Goal: Transaction & Acquisition: Purchase product/service

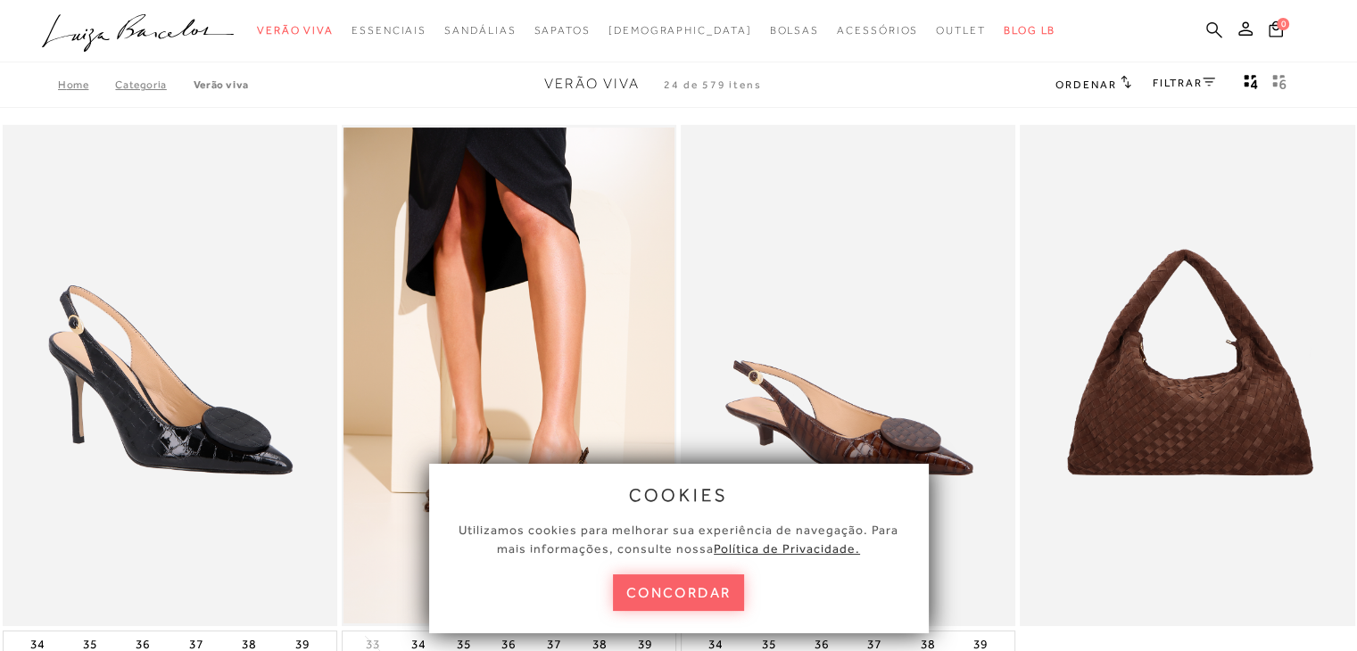
click at [1212, 29] on icon at bounding box center [1214, 29] width 16 height 17
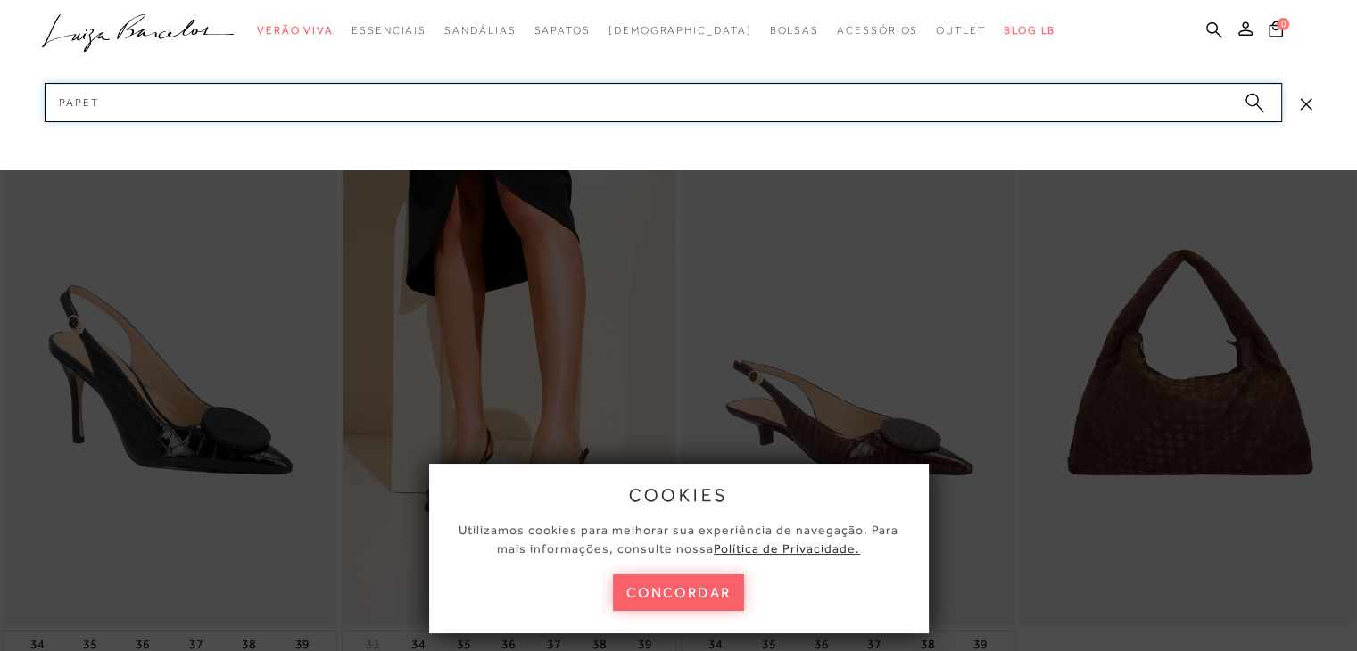
type input "papete"
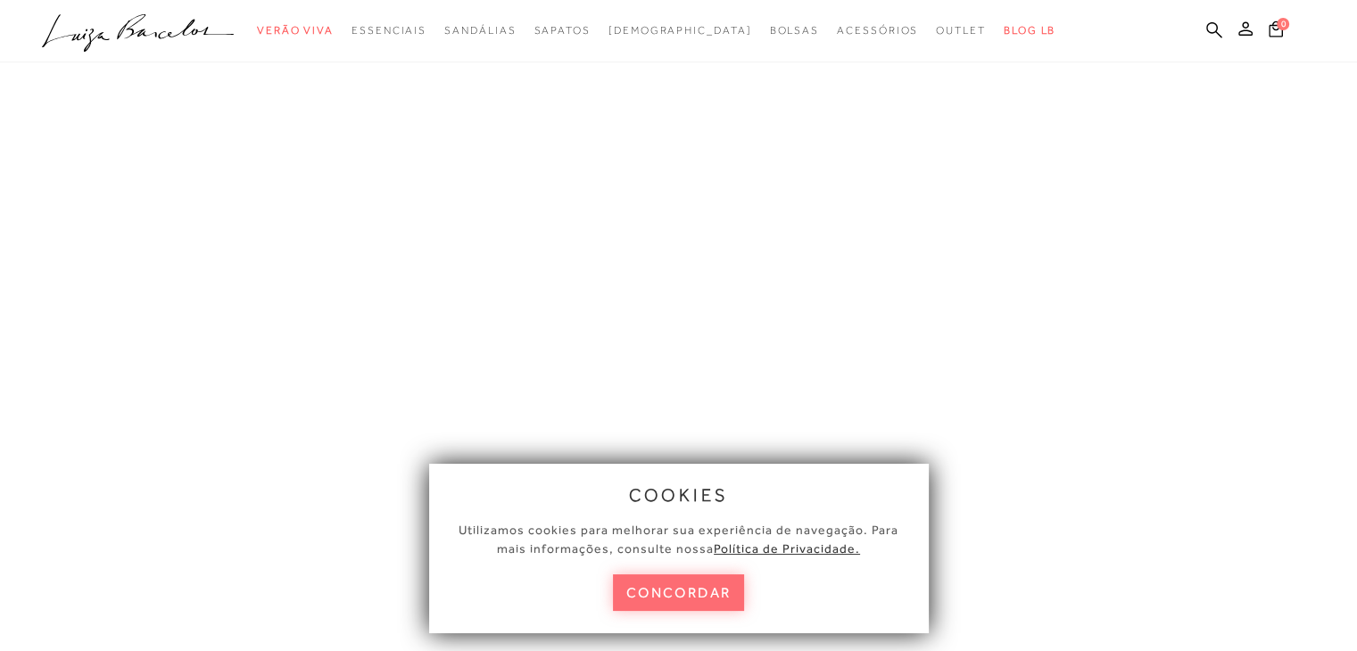
click at [686, 599] on button "concordar" at bounding box center [679, 593] width 132 height 37
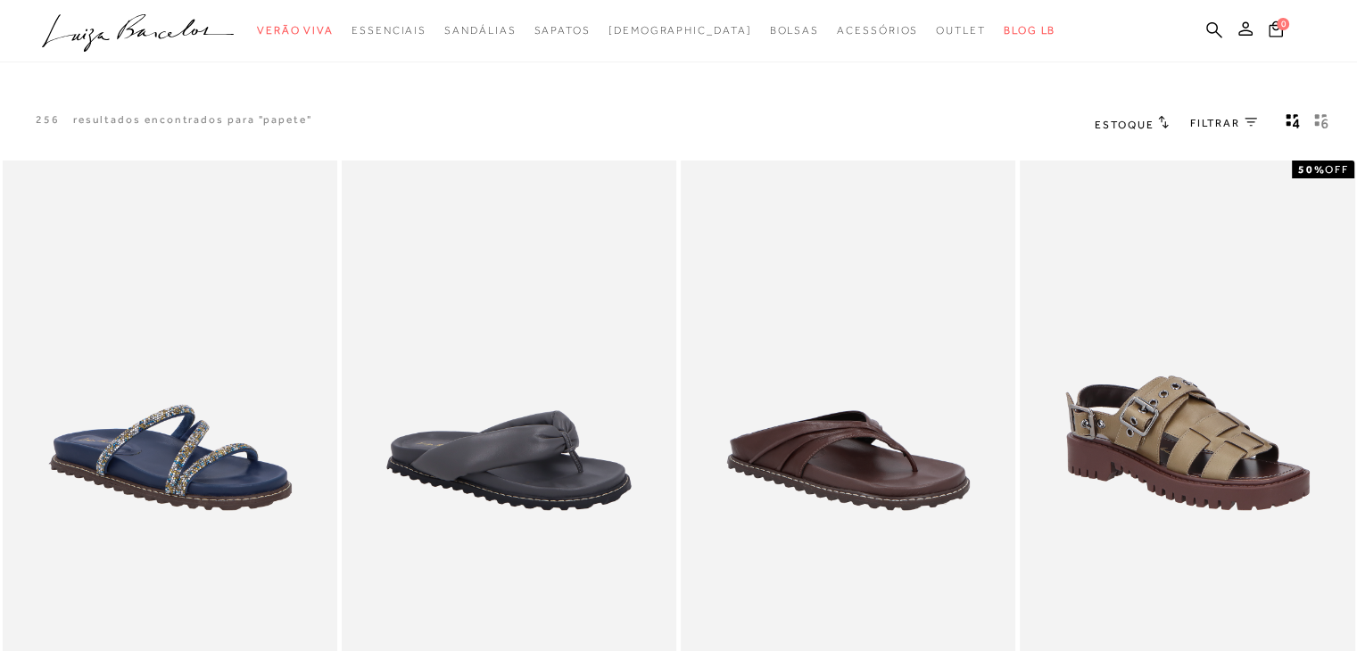
click at [1211, 119] on span "FILTRAR" at bounding box center [1215, 123] width 50 height 15
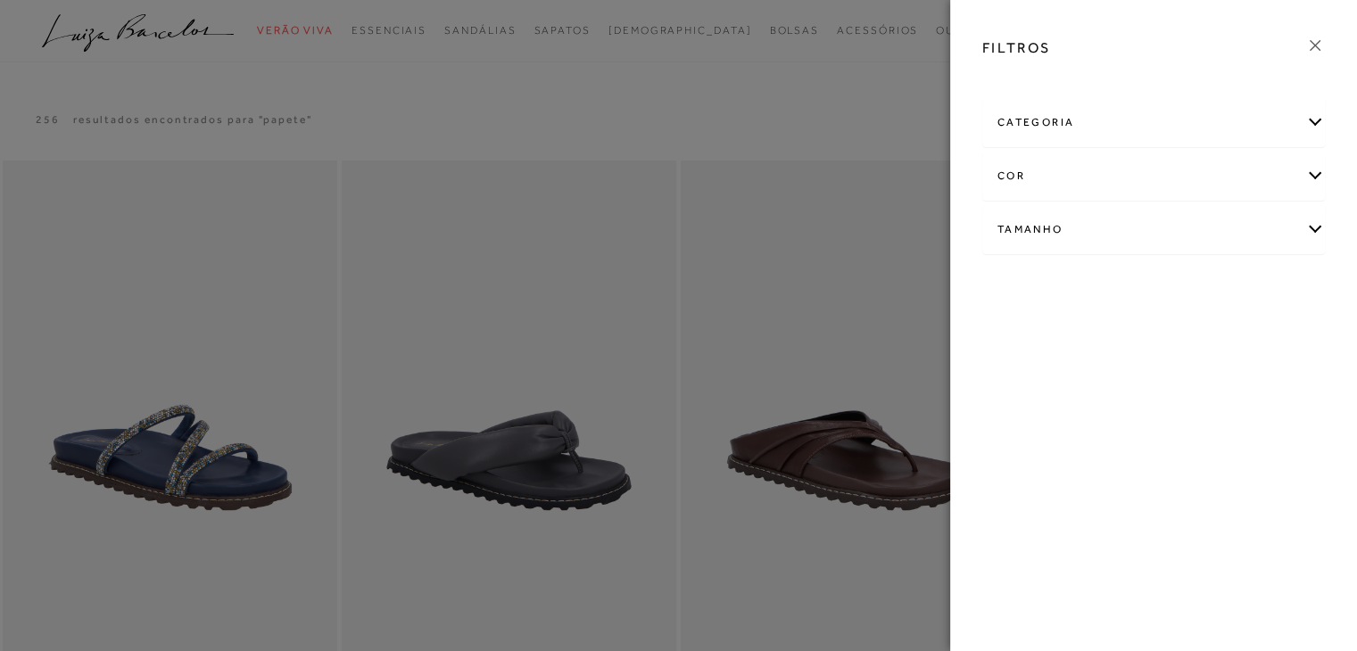
click at [1318, 41] on icon at bounding box center [1315, 45] width 11 height 11
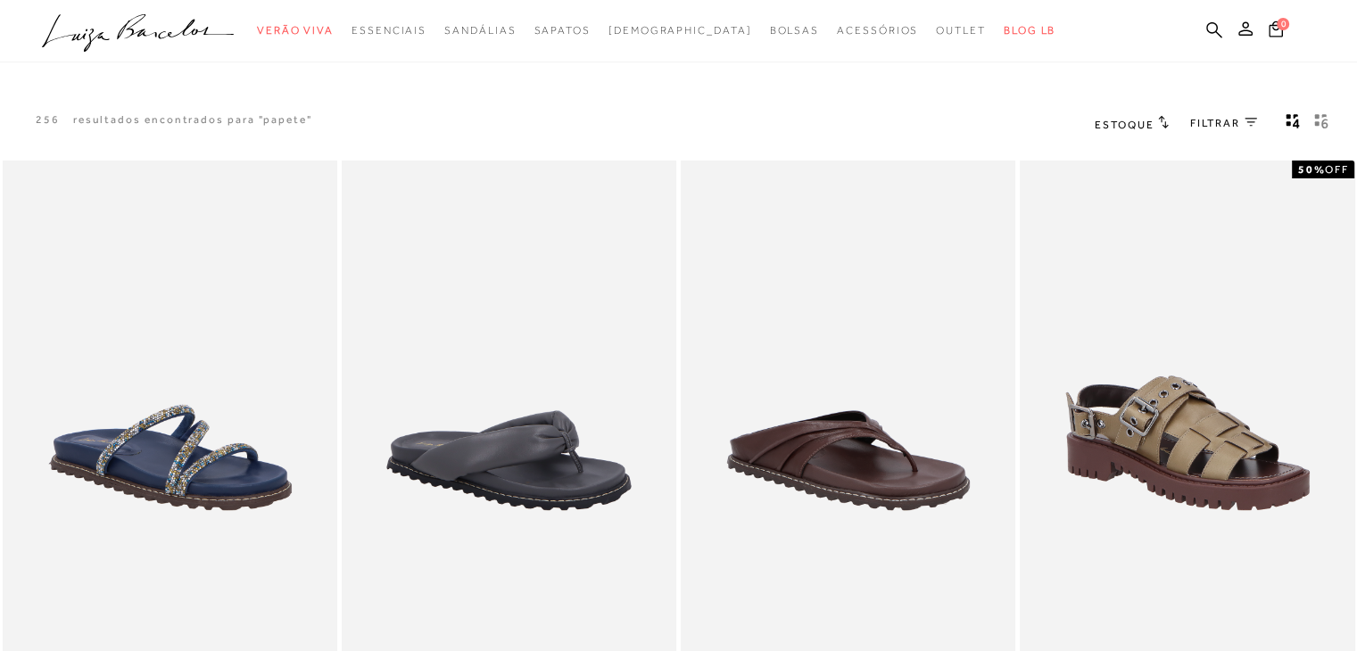
click at [1125, 130] on span "Estoque" at bounding box center [1124, 125] width 59 height 12
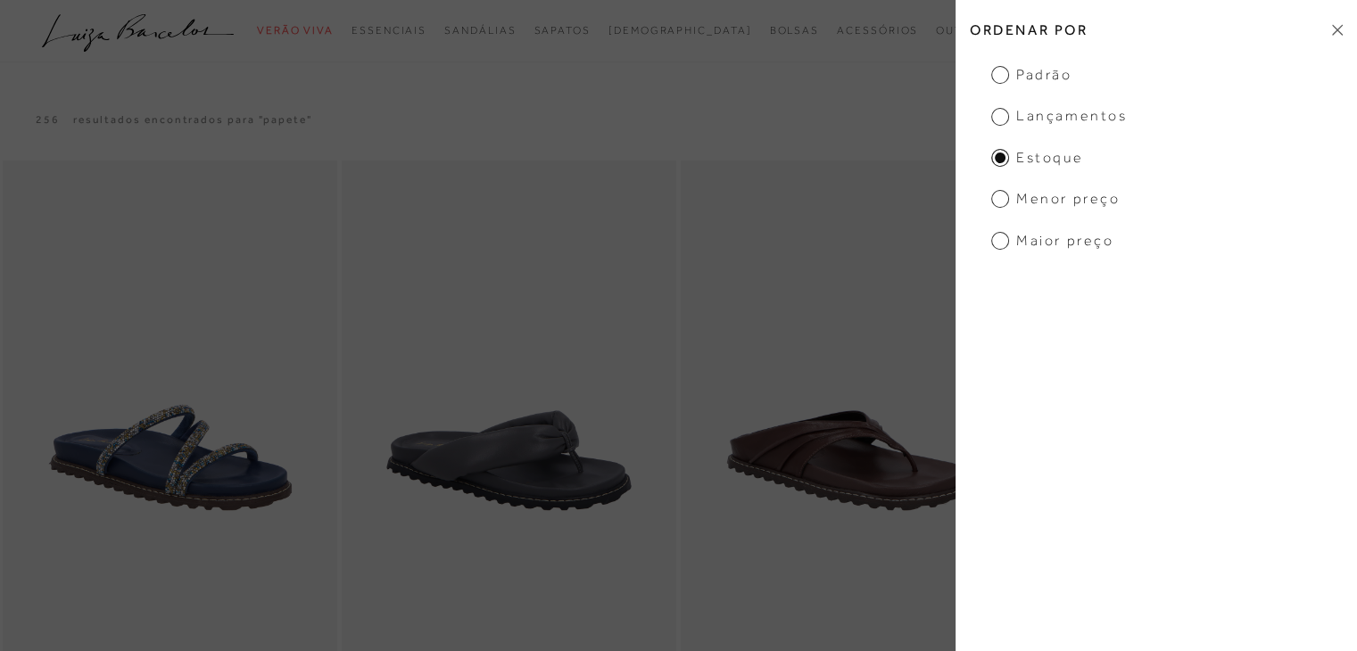
click at [1039, 200] on span "Menor Preço" at bounding box center [1055, 199] width 128 height 20
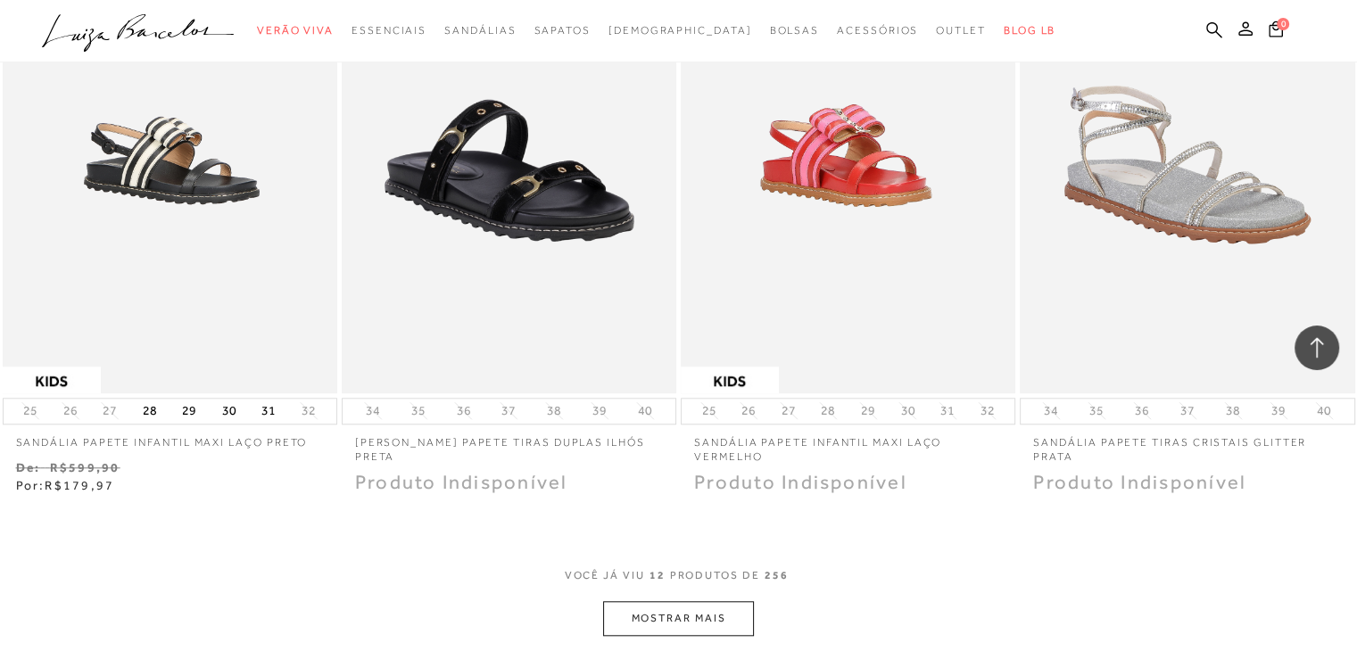
scroll to position [1799, 0]
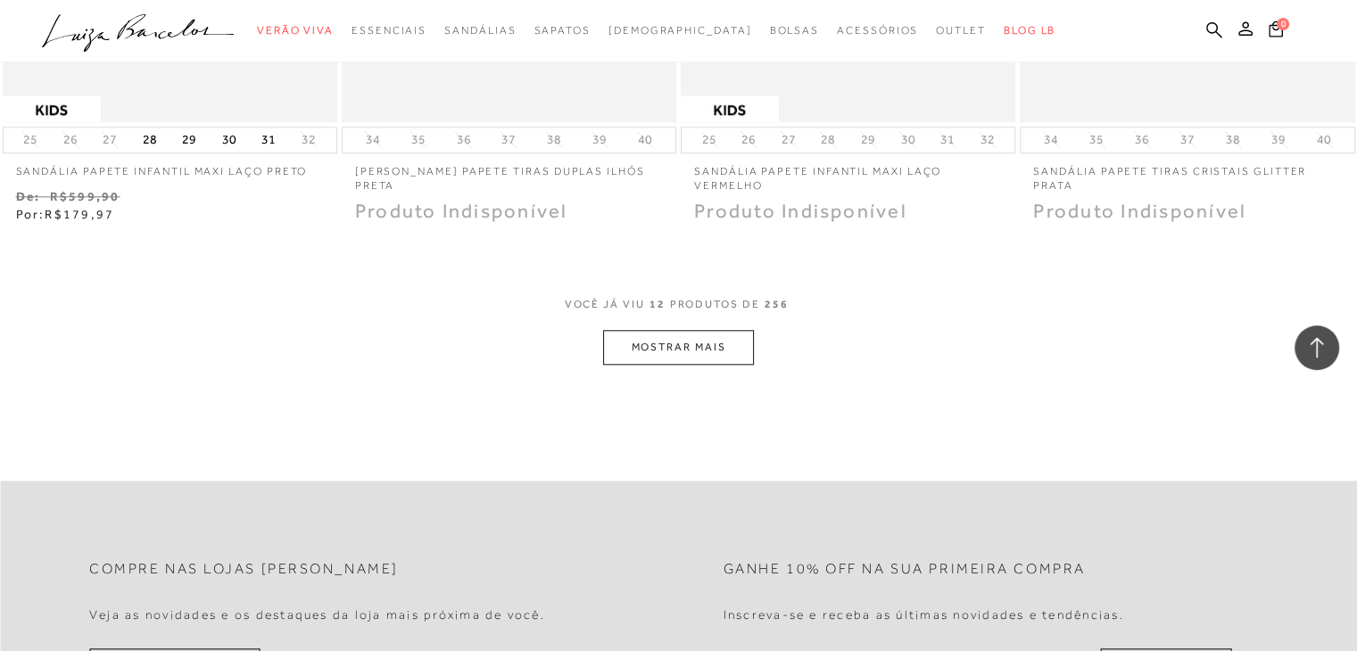
click at [709, 346] on button "MOSTRAR MAIS" at bounding box center [678, 347] width 150 height 35
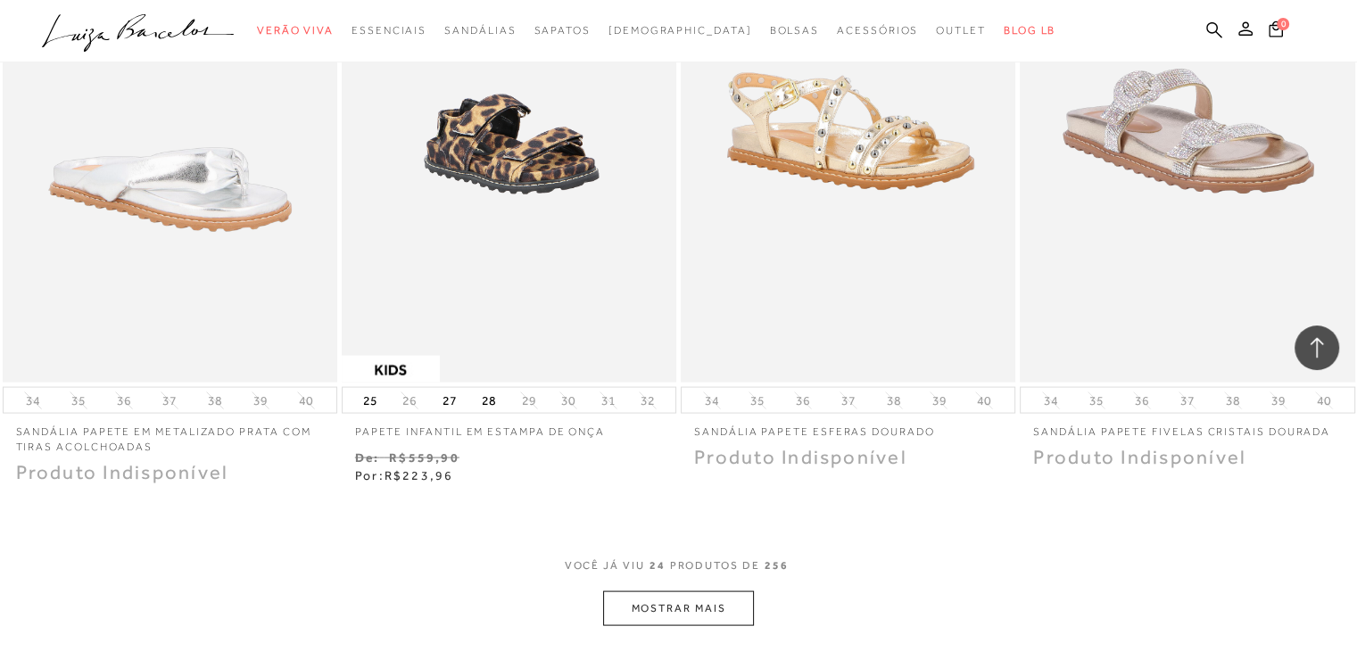
scroll to position [3403, 0]
click at [708, 615] on button "MOSTRAR MAIS" at bounding box center [678, 609] width 150 height 35
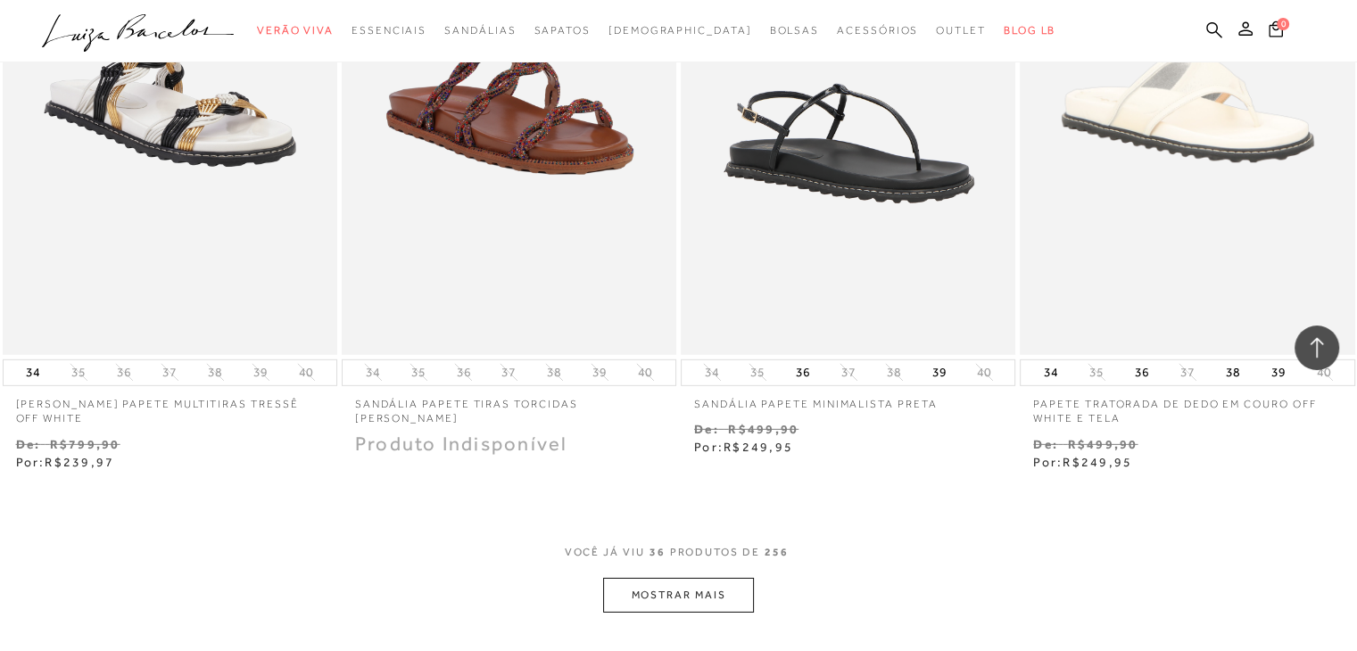
scroll to position [5328, 0]
click at [683, 578] on button "MOSTRAR MAIS" at bounding box center [678, 595] width 150 height 35
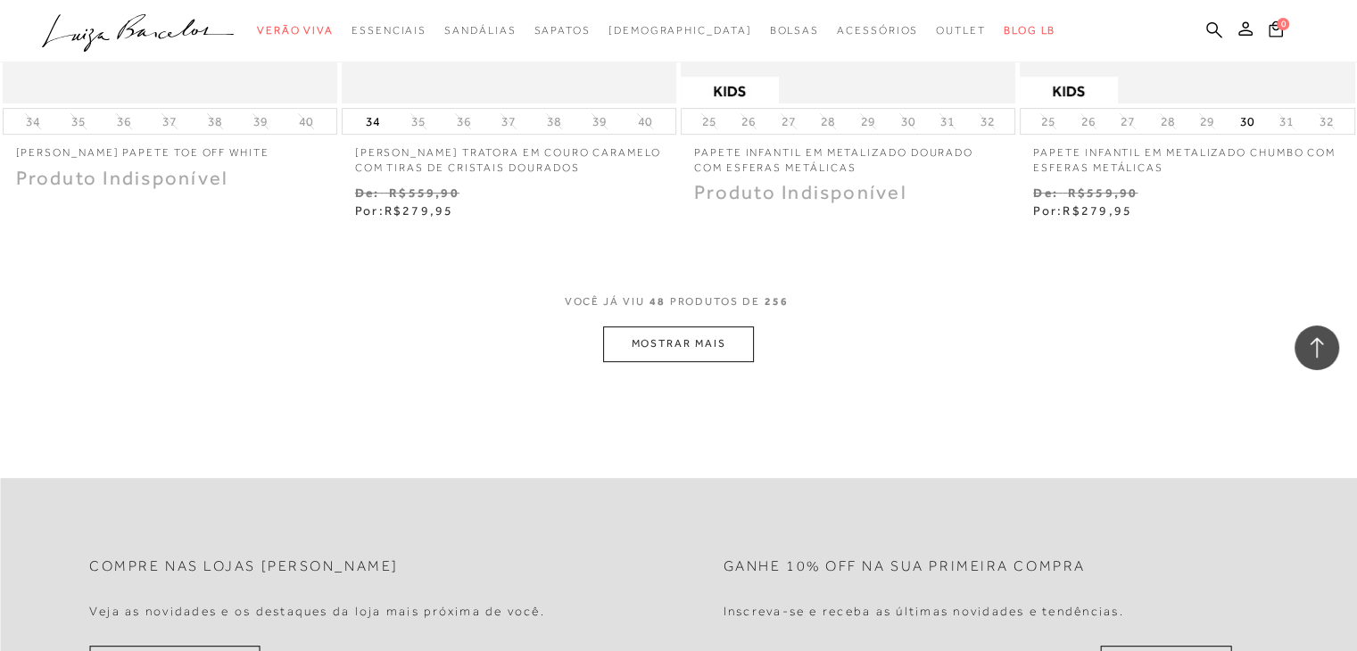
scroll to position [7512, 0]
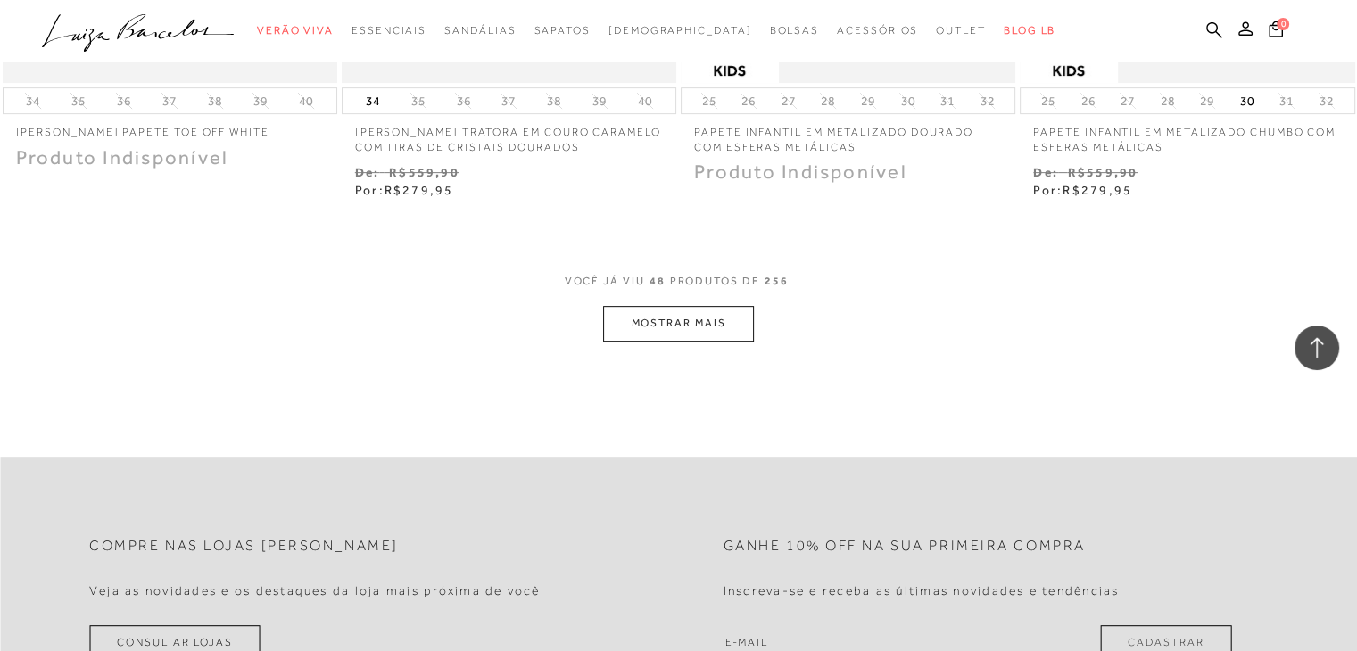
click at [695, 333] on button "MOSTRAR MAIS" at bounding box center [678, 323] width 150 height 35
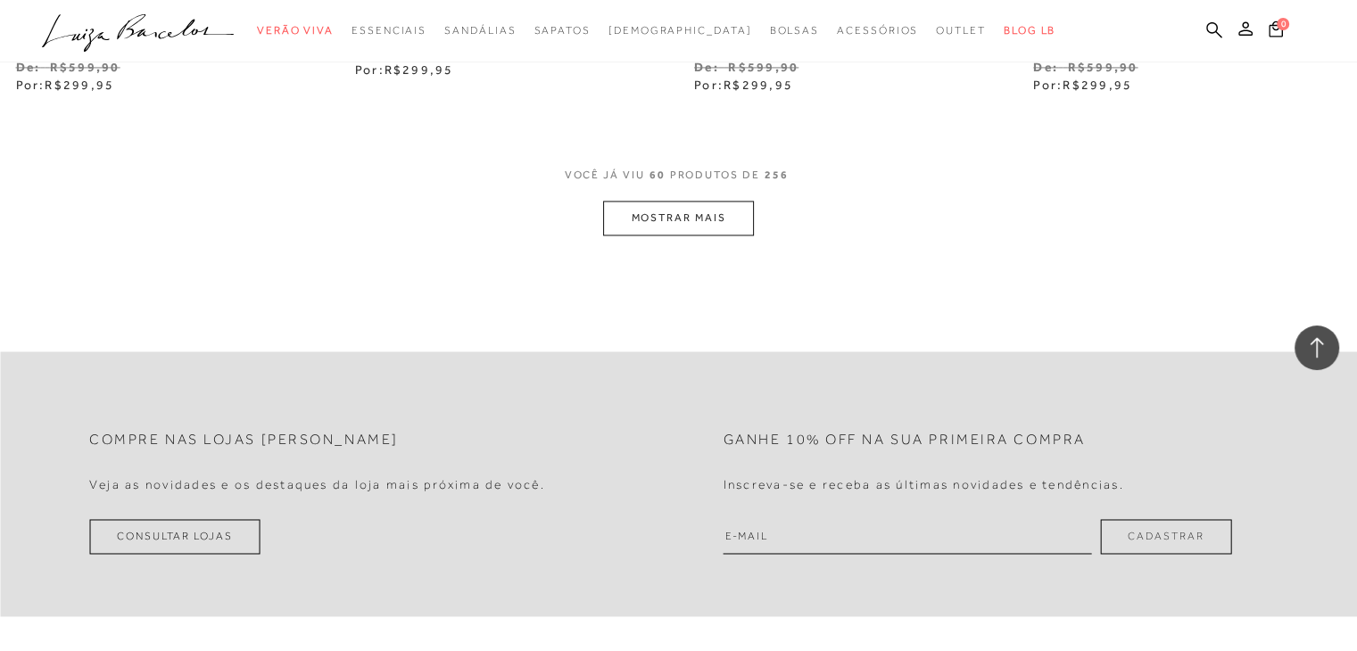
scroll to position [9533, 0]
click at [692, 207] on button "MOSTRAR MAIS" at bounding box center [678, 214] width 150 height 35
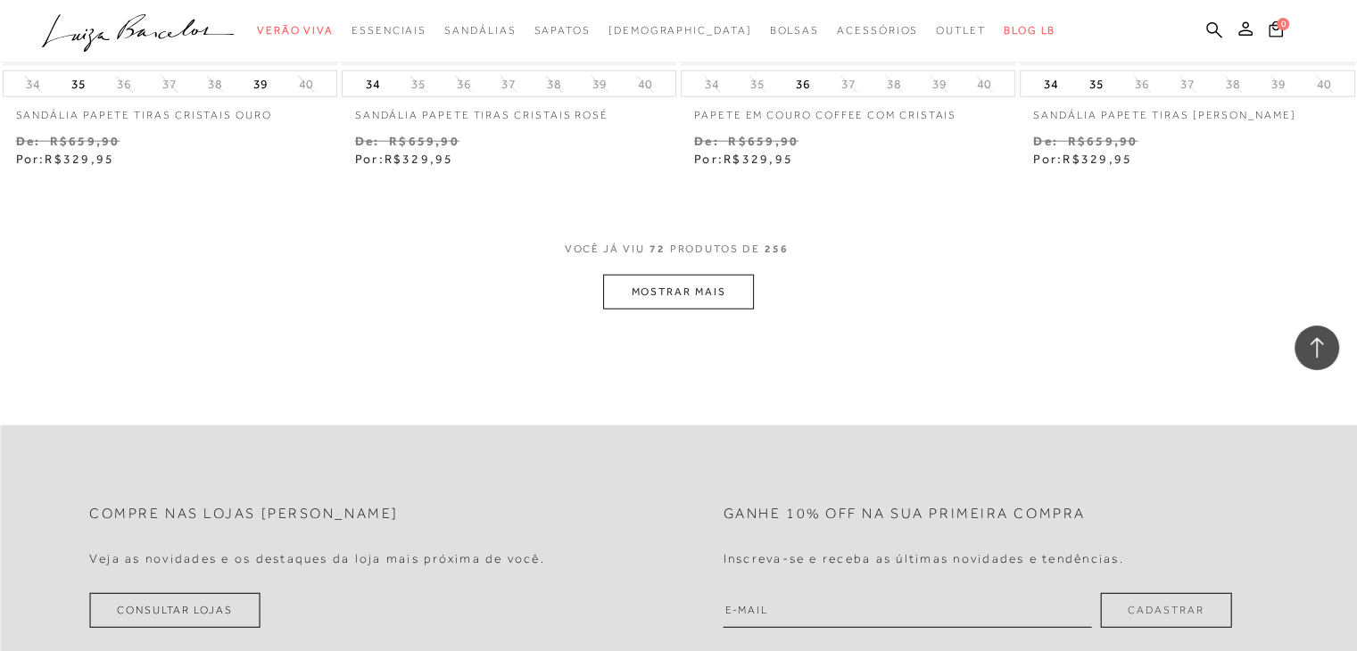
scroll to position [11352, 0]
click at [703, 296] on button "MOSTRAR MAIS" at bounding box center [678, 291] width 150 height 35
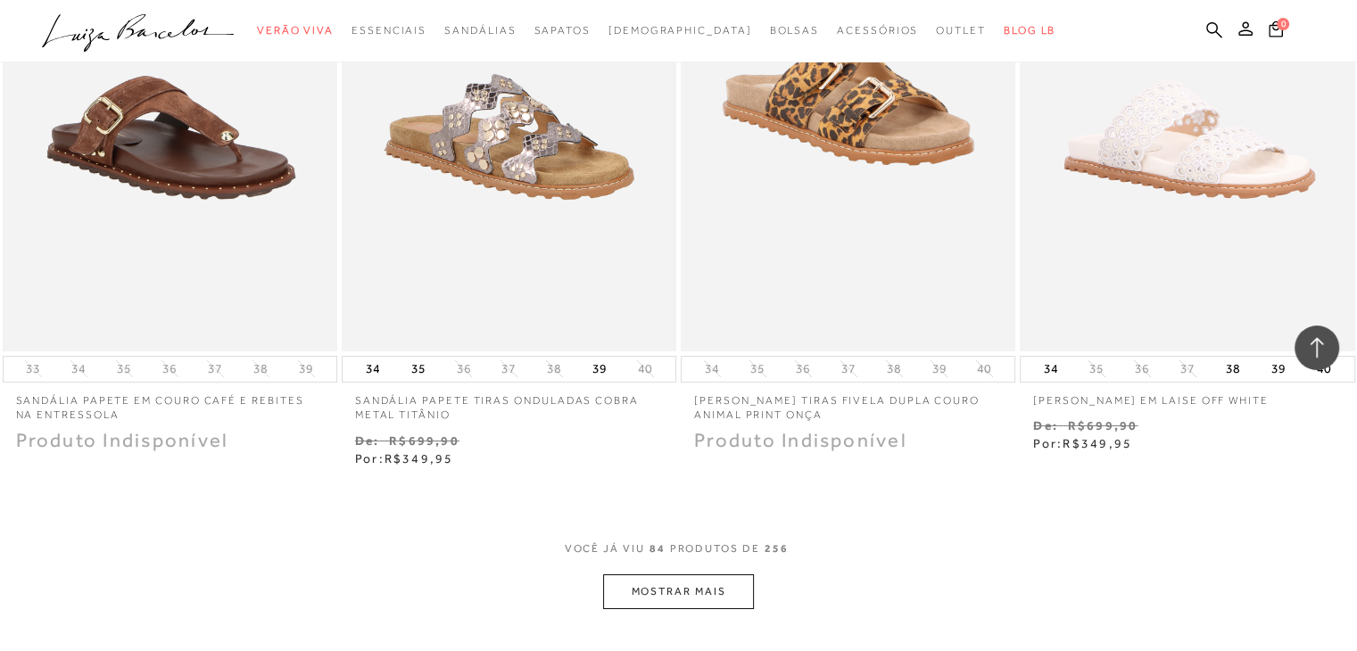
scroll to position [12979, 0]
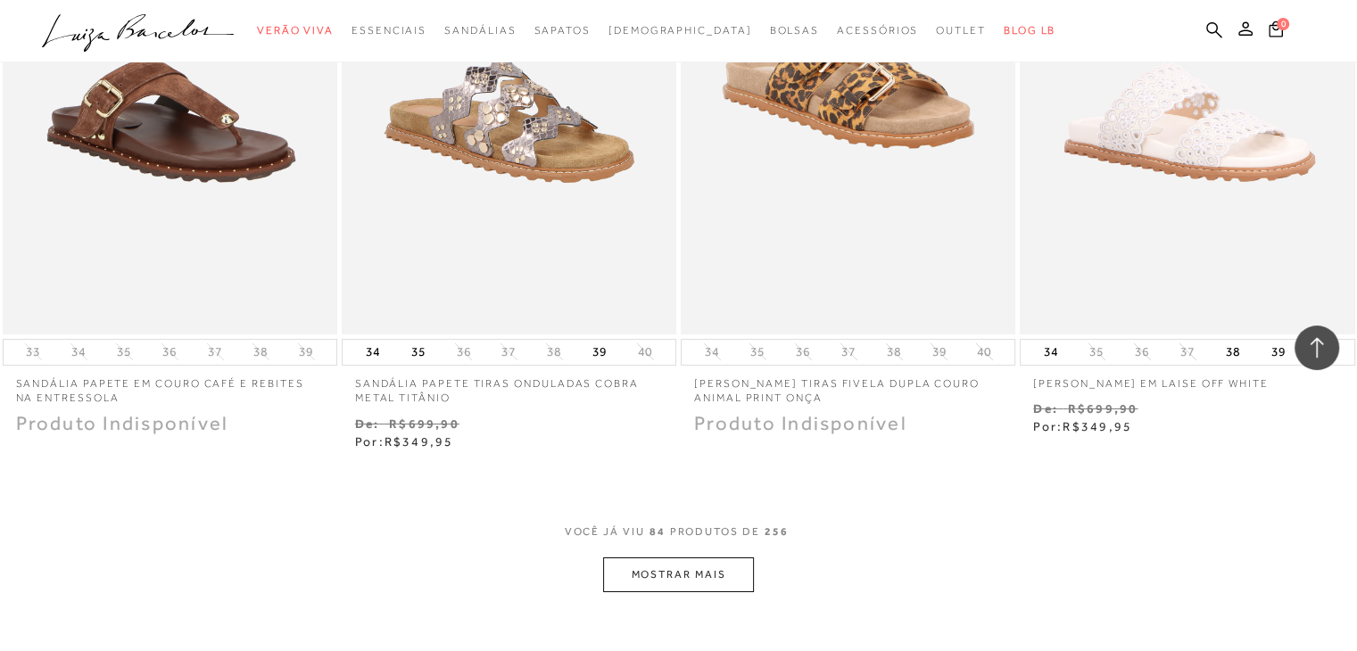
click at [709, 559] on button "MOSTRAR MAIS" at bounding box center [678, 575] width 150 height 35
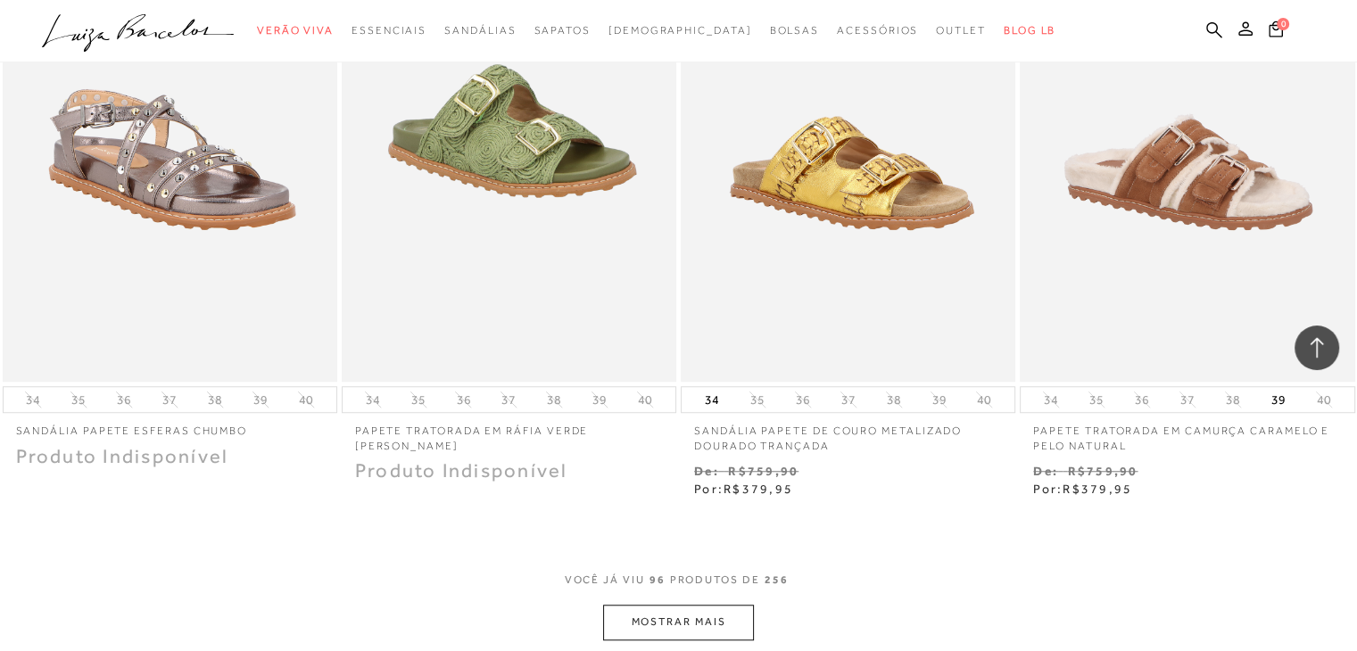
scroll to position [14850, 0]
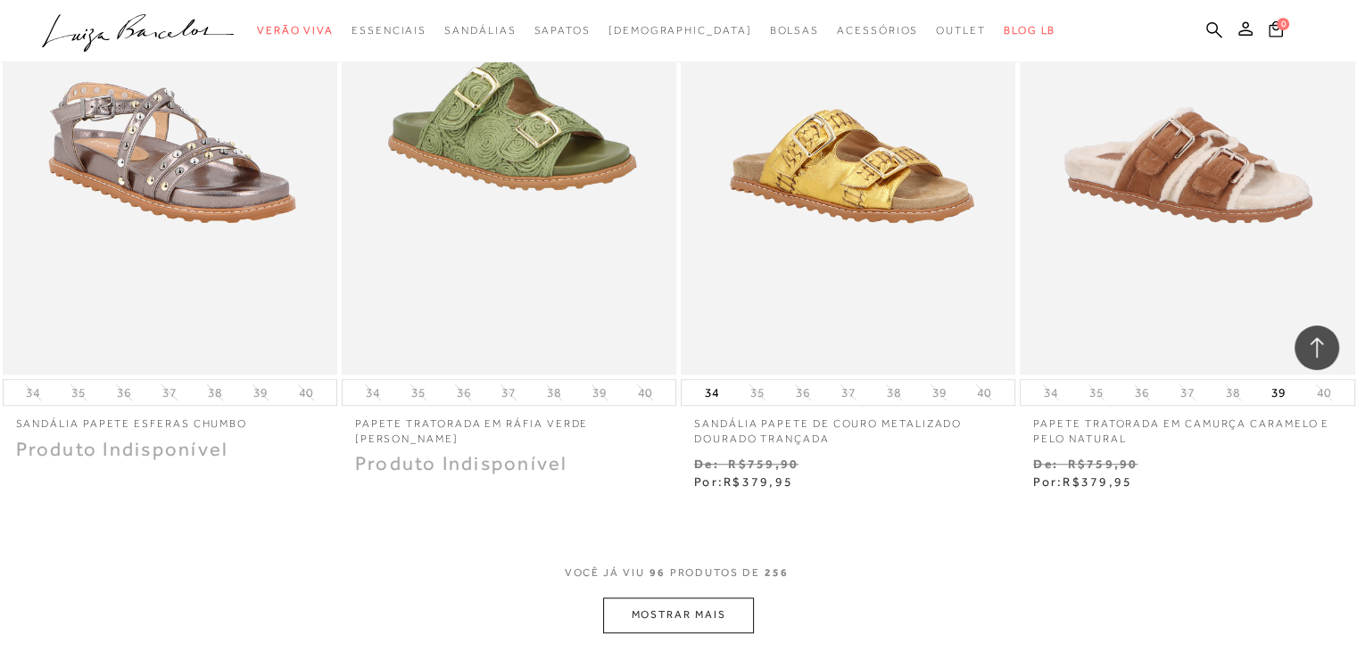
click at [697, 606] on button "MOSTRAR MAIS" at bounding box center [678, 615] width 150 height 35
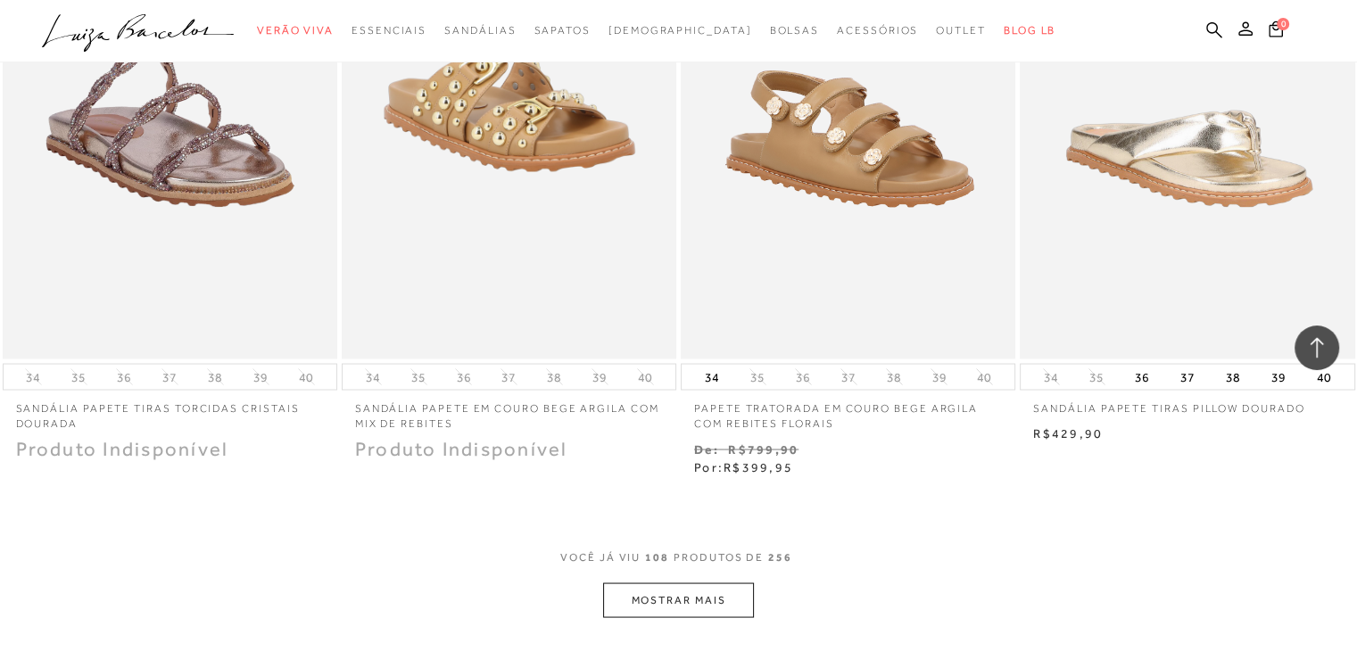
scroll to position [16779, 0]
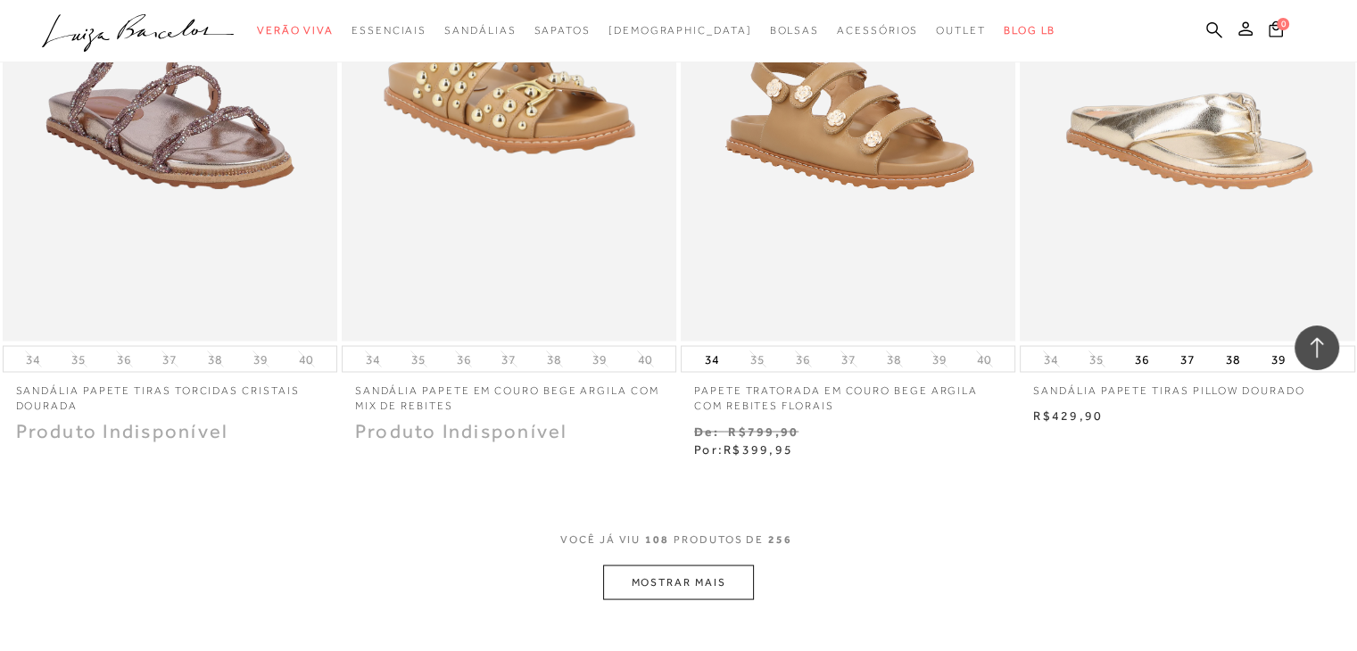
click at [663, 582] on button "MOSTRAR MAIS" at bounding box center [678, 582] width 150 height 35
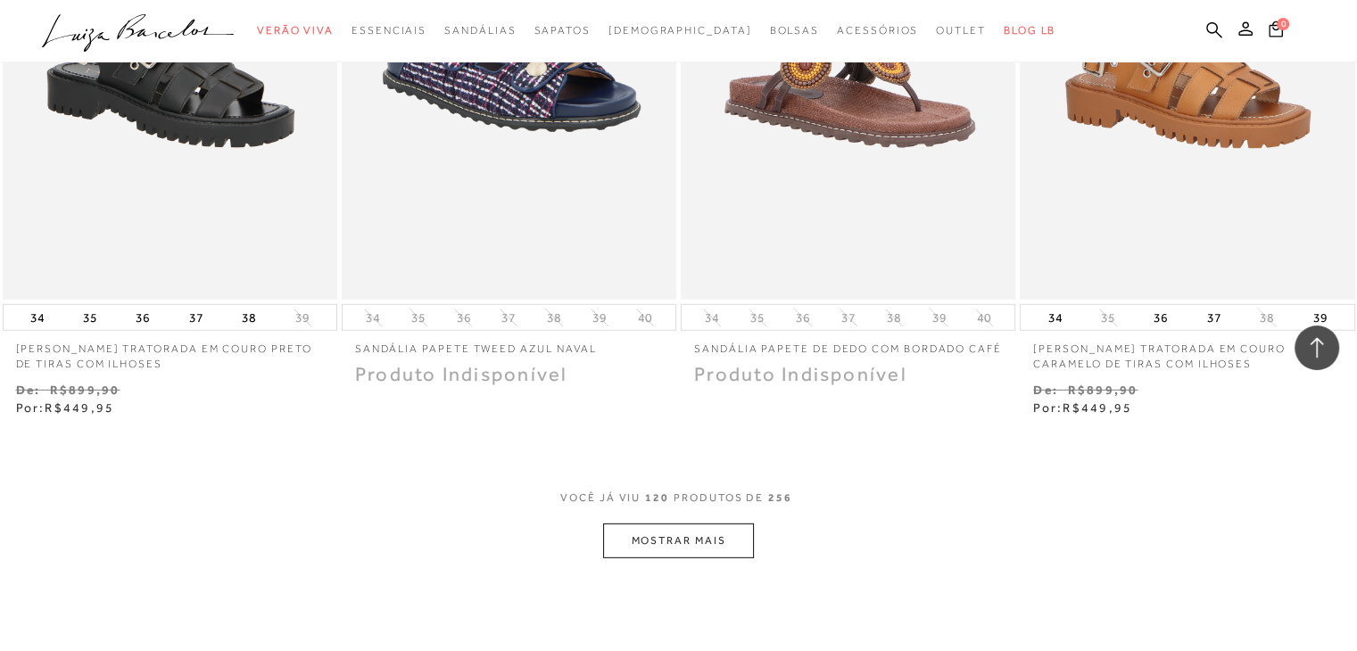
scroll to position [18732, 0]
click at [688, 533] on button "MOSTRAR MAIS" at bounding box center [678, 540] width 150 height 35
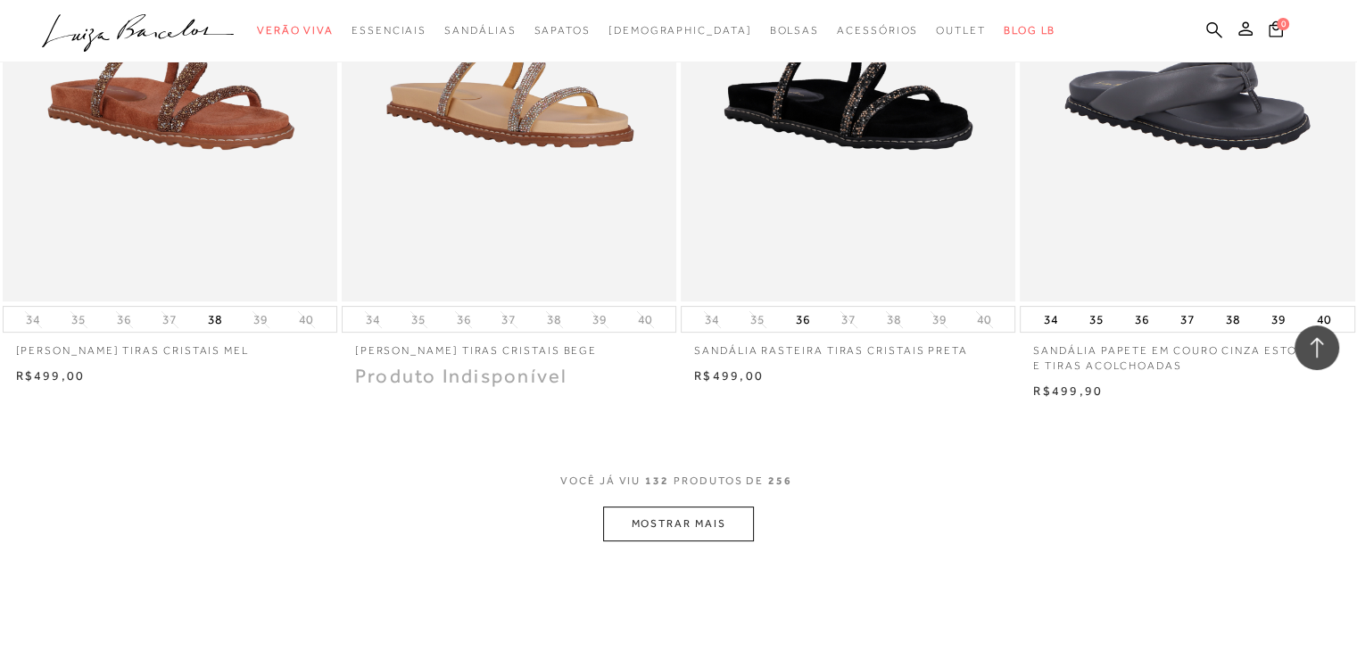
scroll to position [20644, 0]
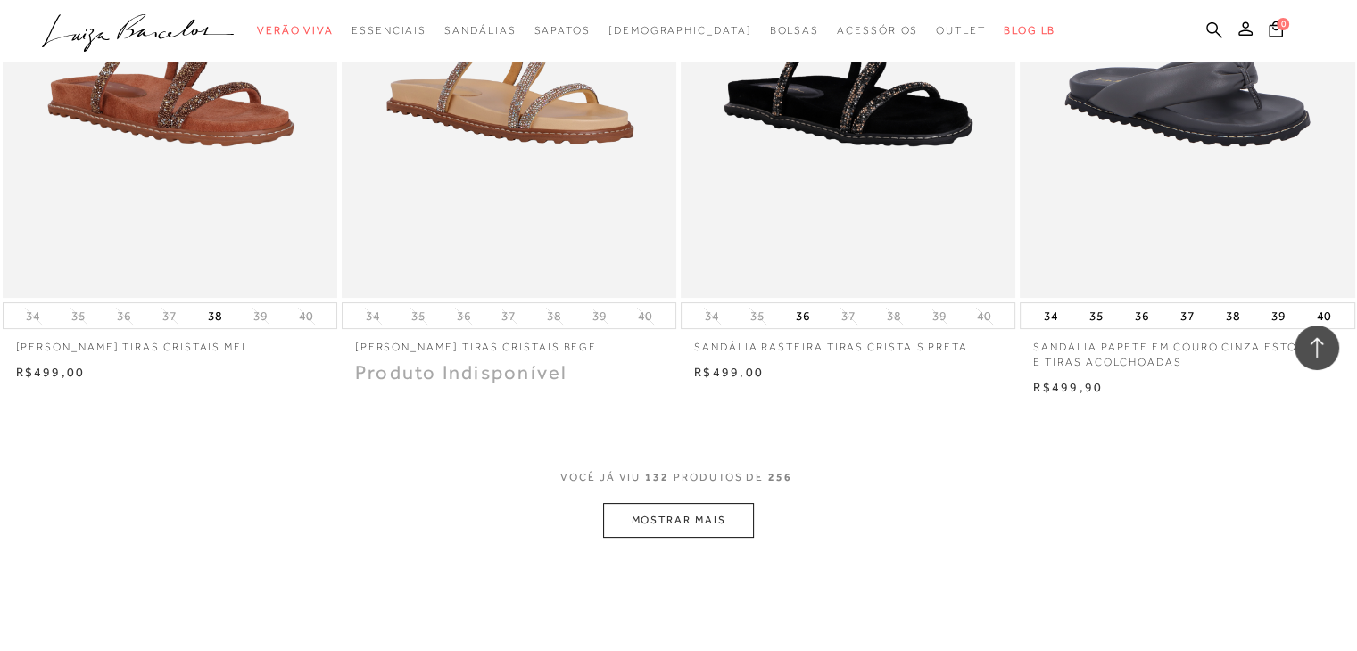
click at [673, 522] on button "MOSTRAR MAIS" at bounding box center [678, 520] width 150 height 35
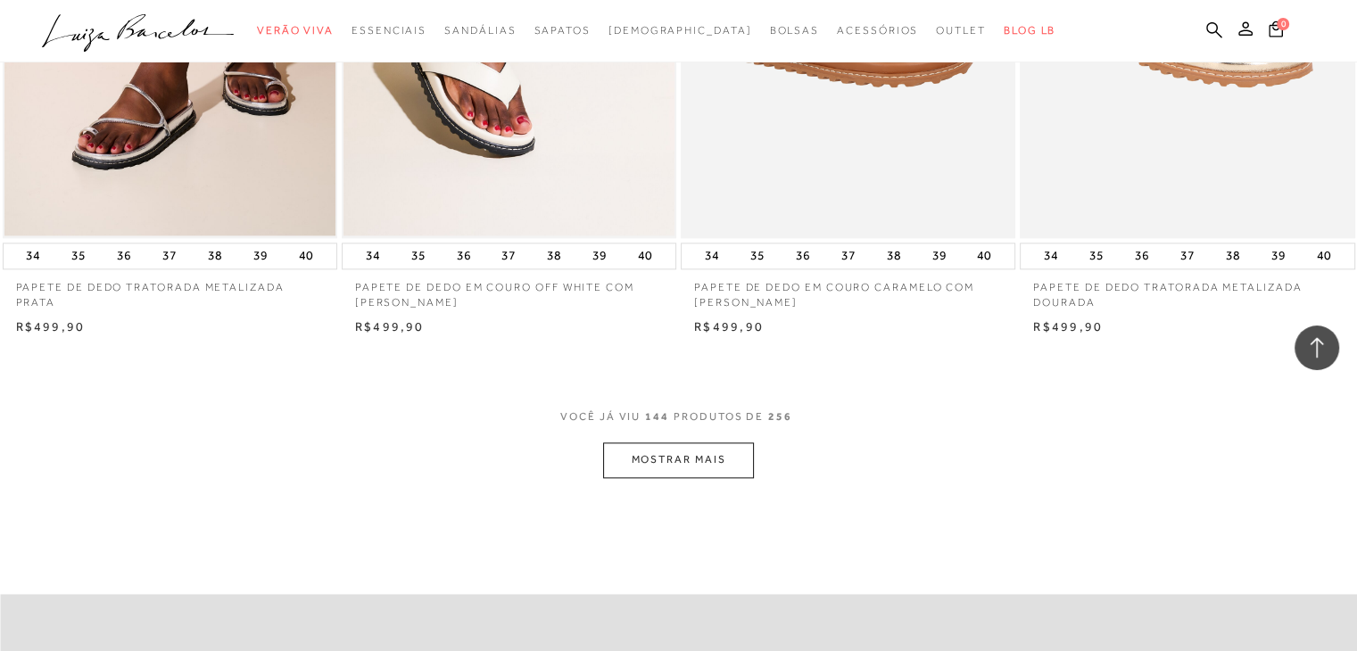
scroll to position [22534, 0]
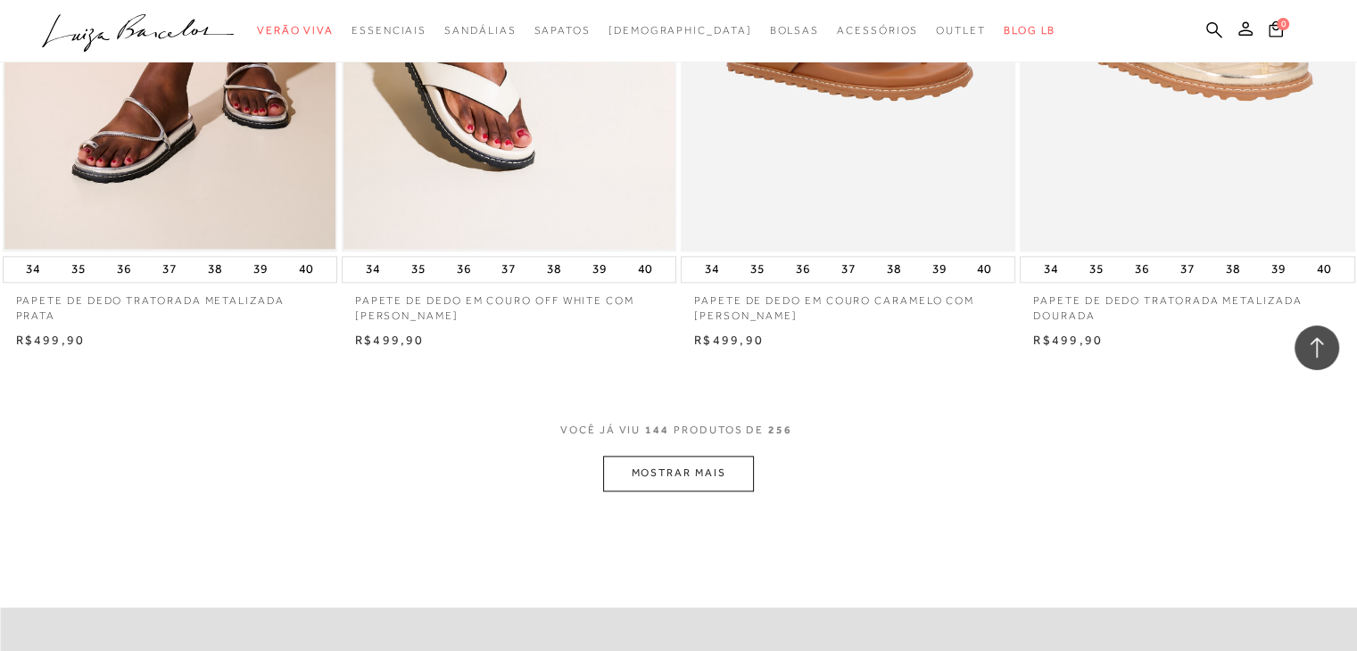
click at [683, 468] on button "MOSTRAR MAIS" at bounding box center [678, 473] width 150 height 35
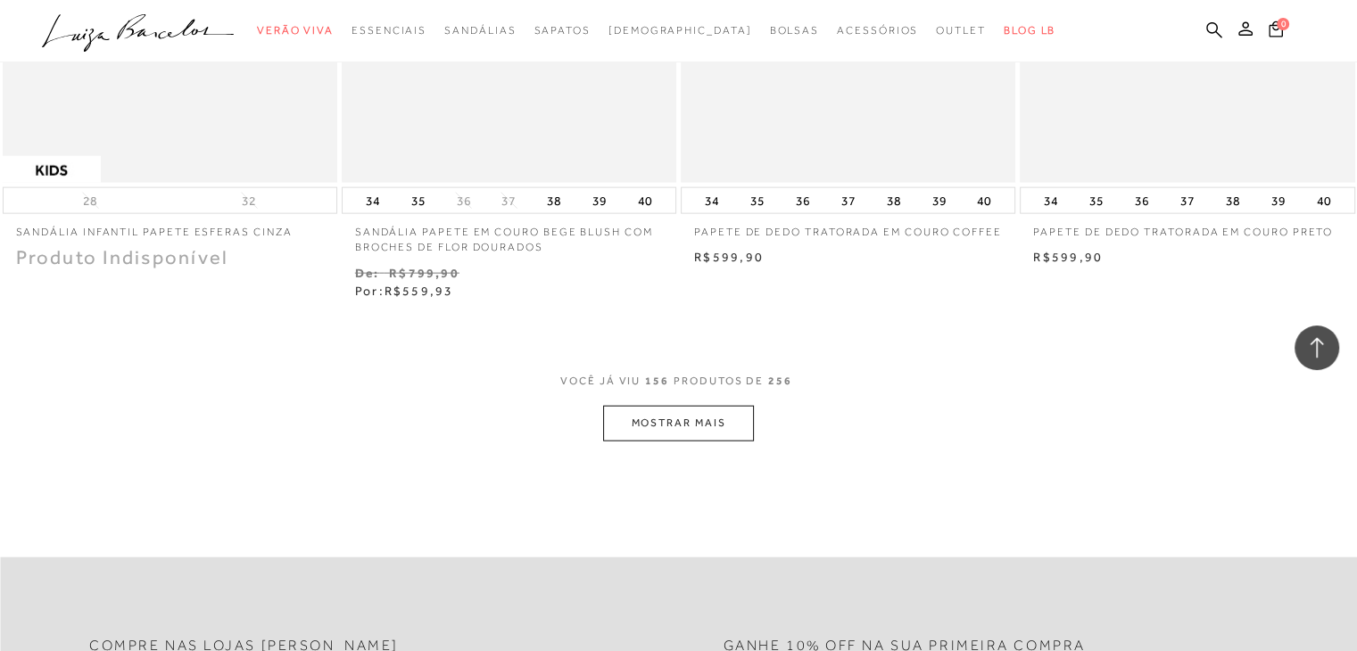
scroll to position [24468, 0]
click at [700, 402] on button "MOSTRAR MAIS" at bounding box center [678, 418] width 150 height 35
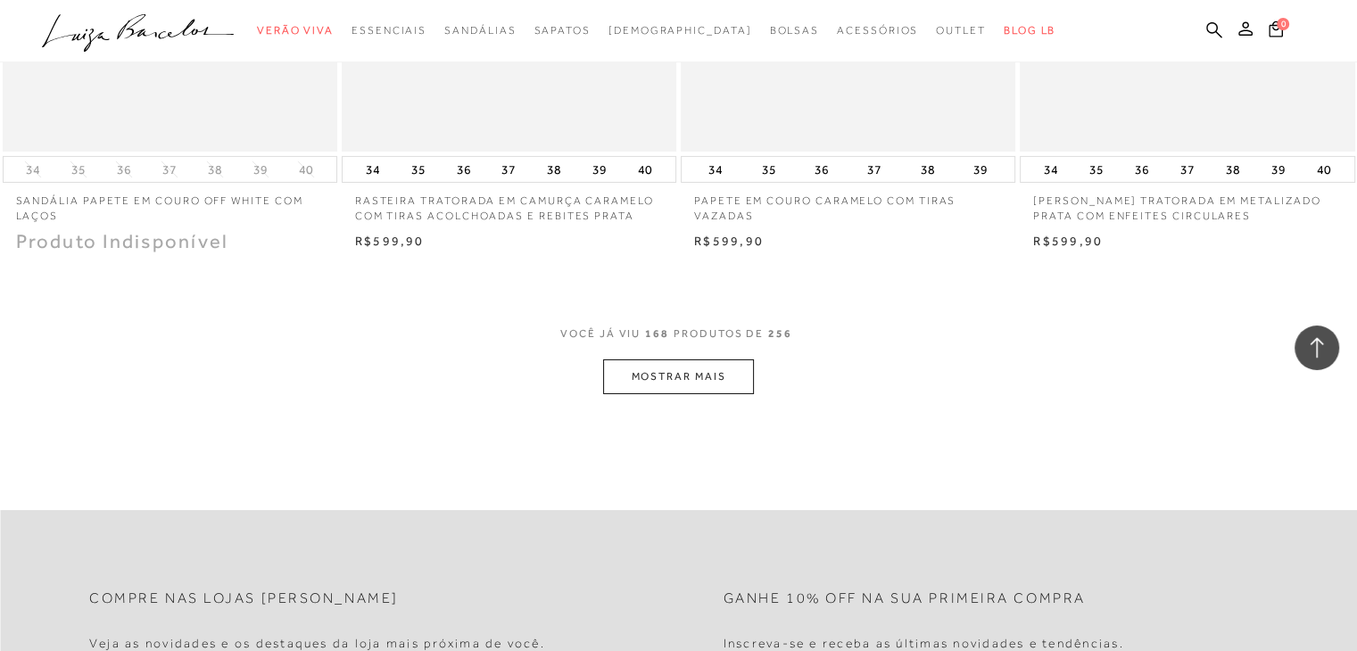
scroll to position [26378, 0]
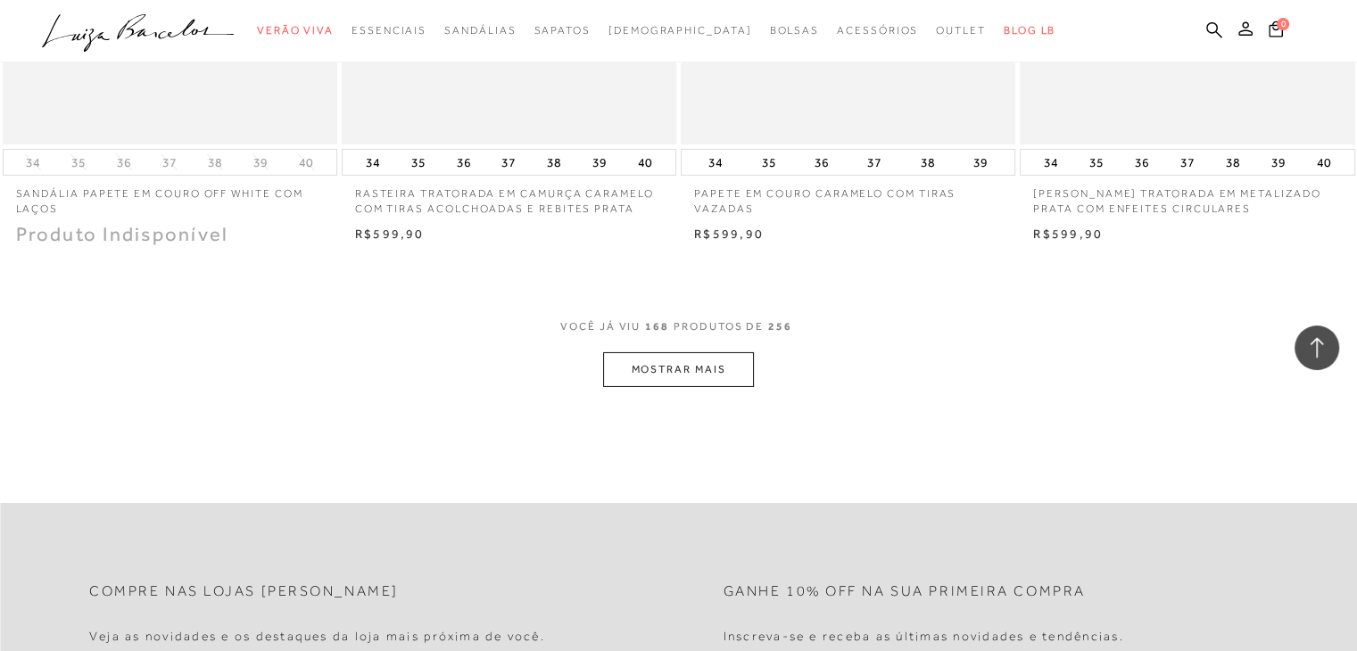
click at [690, 356] on button "MOSTRAR MAIS" at bounding box center [678, 369] width 150 height 35
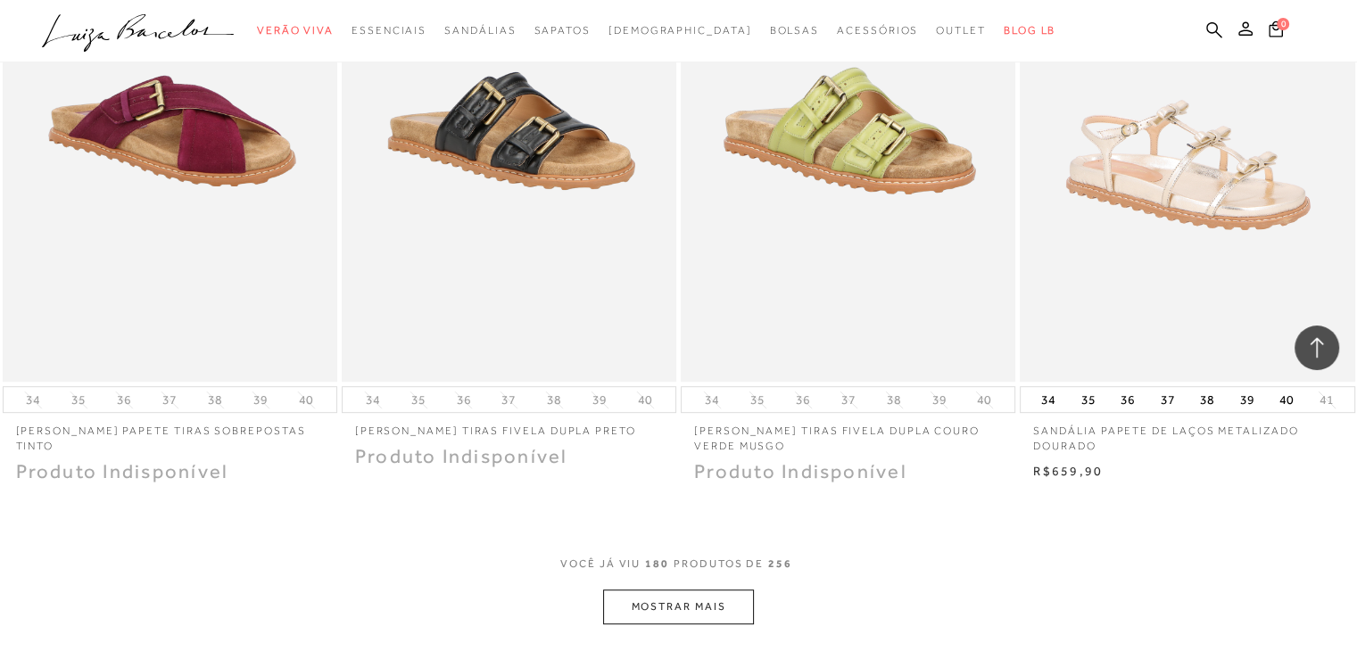
scroll to position [28021, 0]
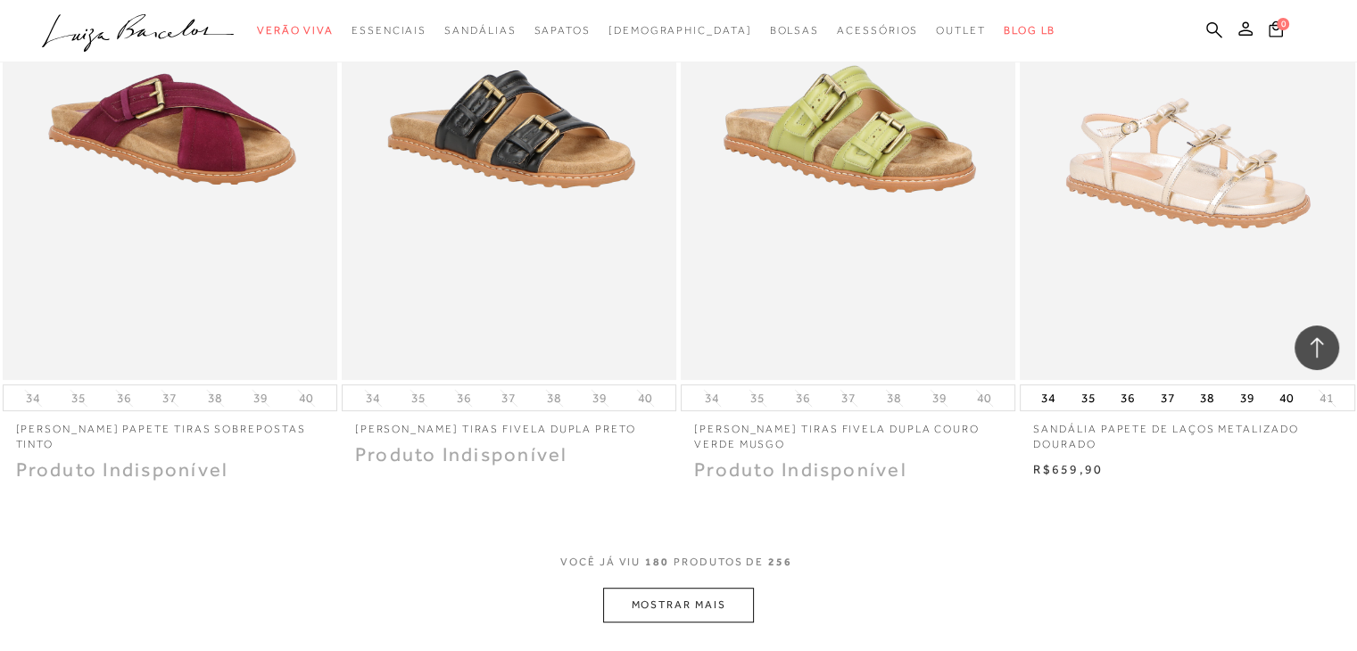
click at [686, 608] on button "MOSTRAR MAIS" at bounding box center [678, 605] width 150 height 35
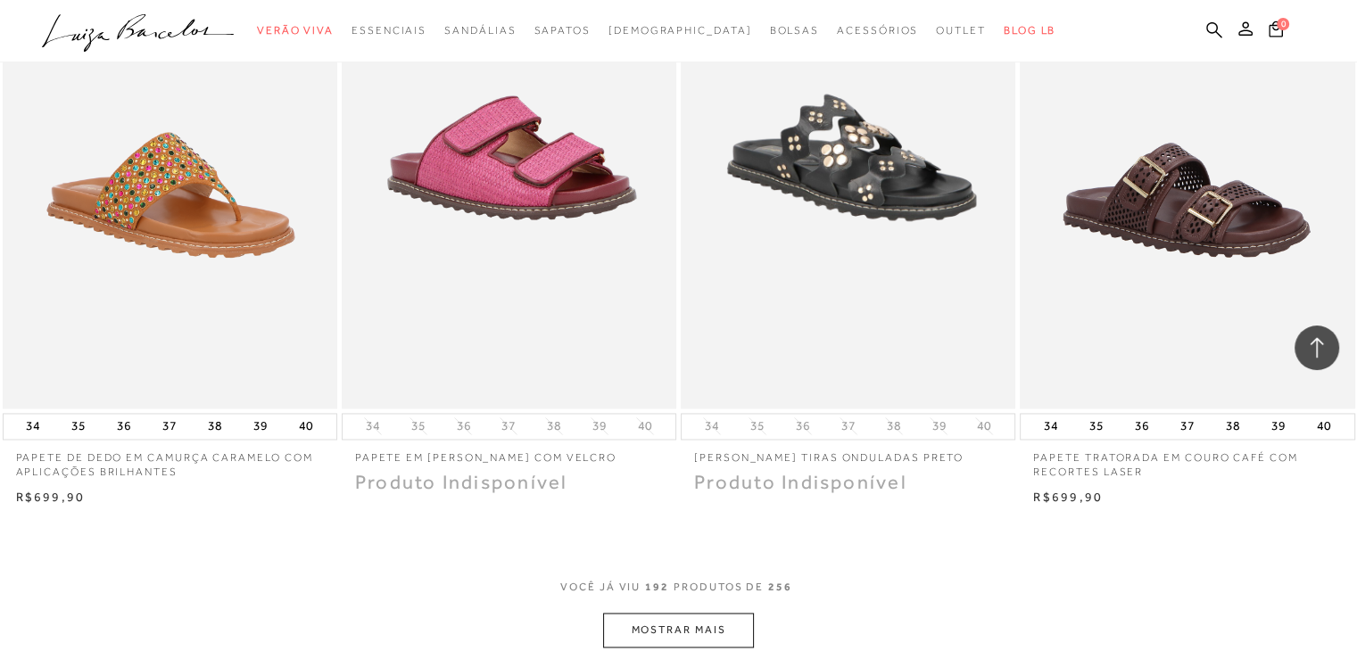
scroll to position [29893, 0]
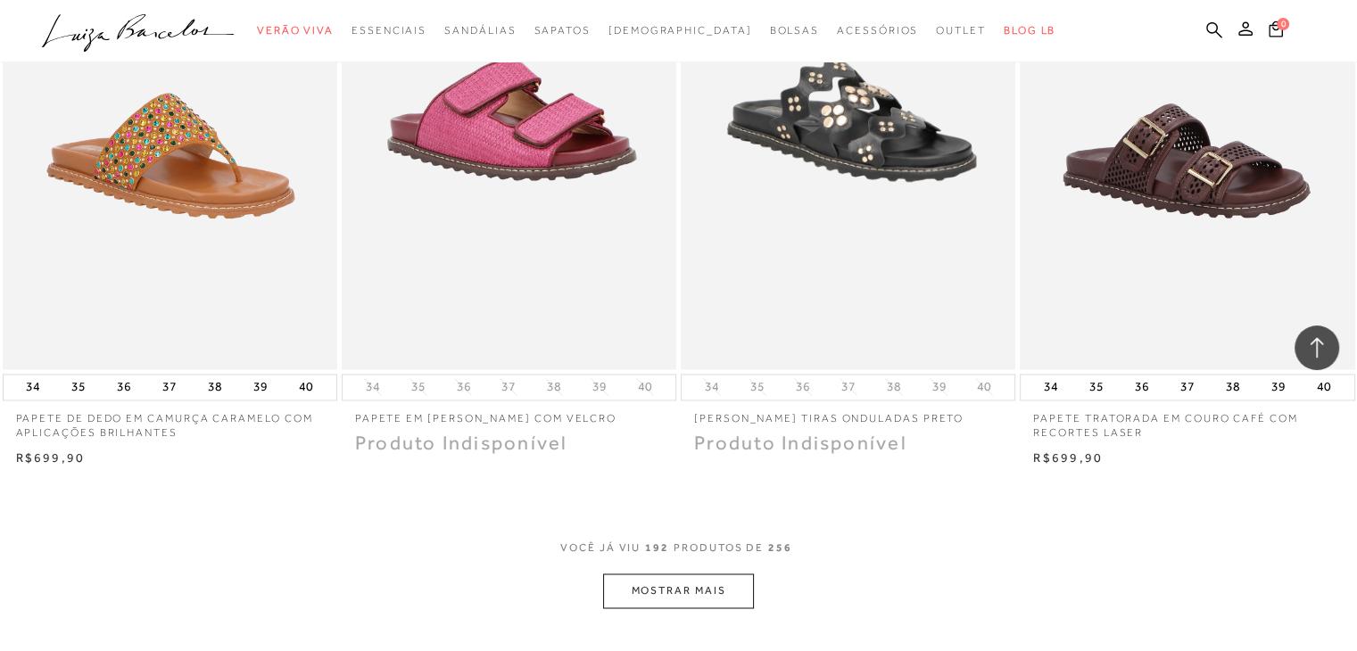
click at [704, 597] on button "MOSTRAR MAIS" at bounding box center [678, 591] width 150 height 35
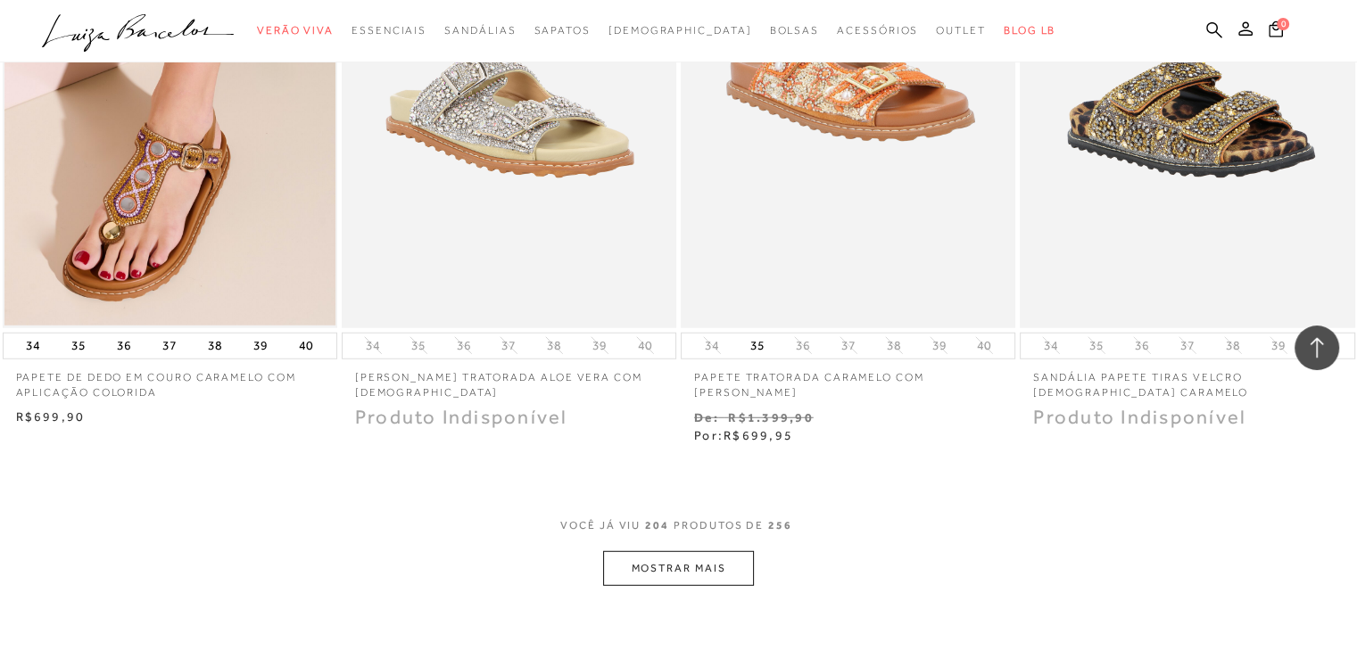
scroll to position [31806, 0]
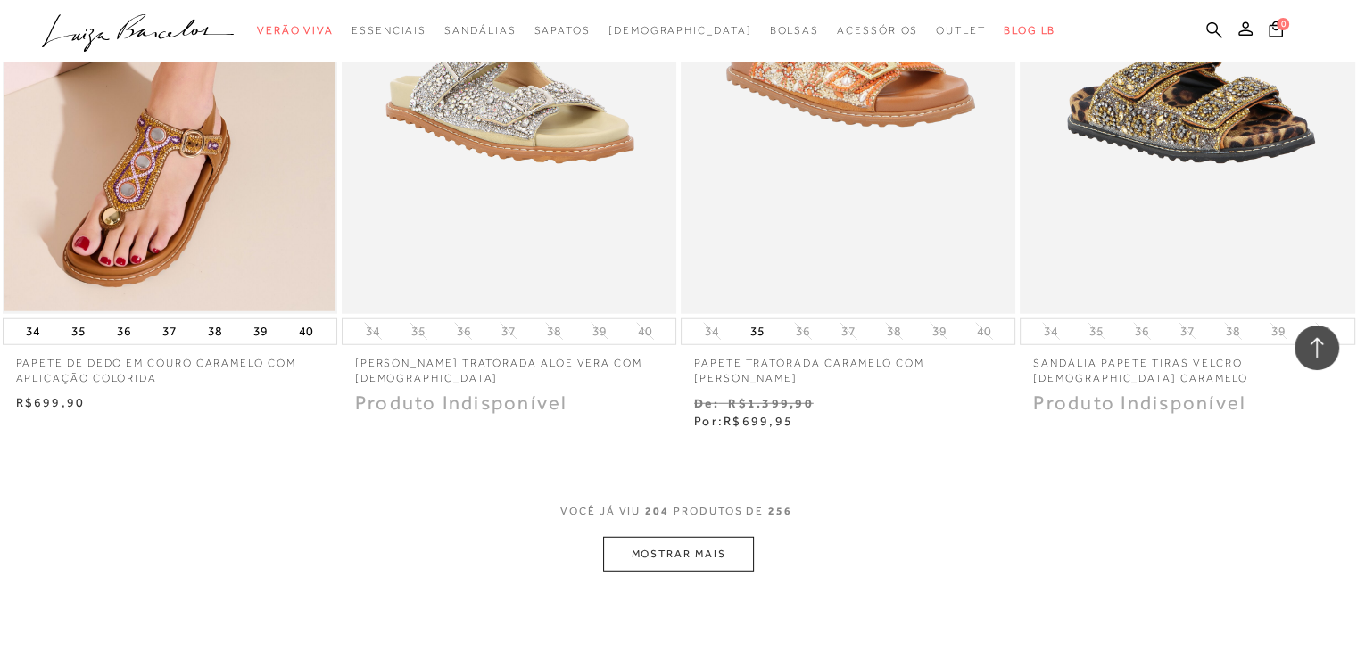
click at [703, 544] on button "MOSTRAR MAIS" at bounding box center [678, 554] width 150 height 35
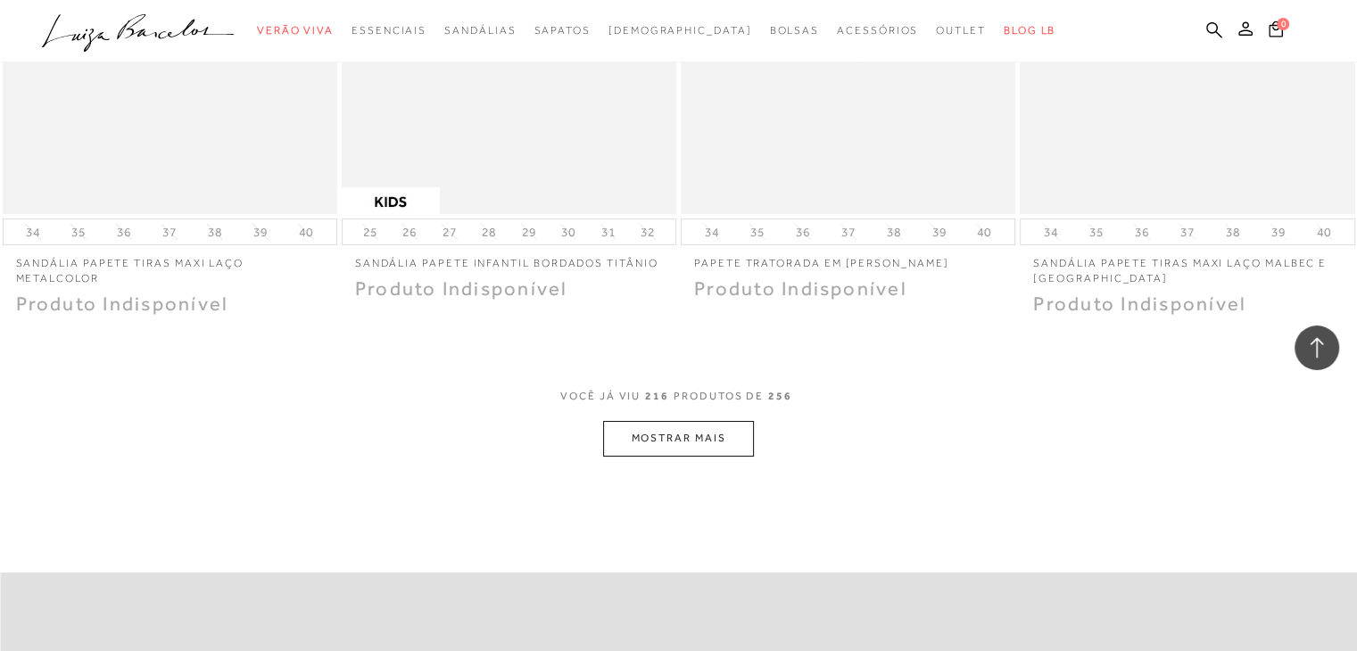
scroll to position [33804, 0]
click at [721, 428] on button "MOSTRAR MAIS" at bounding box center [678, 435] width 150 height 35
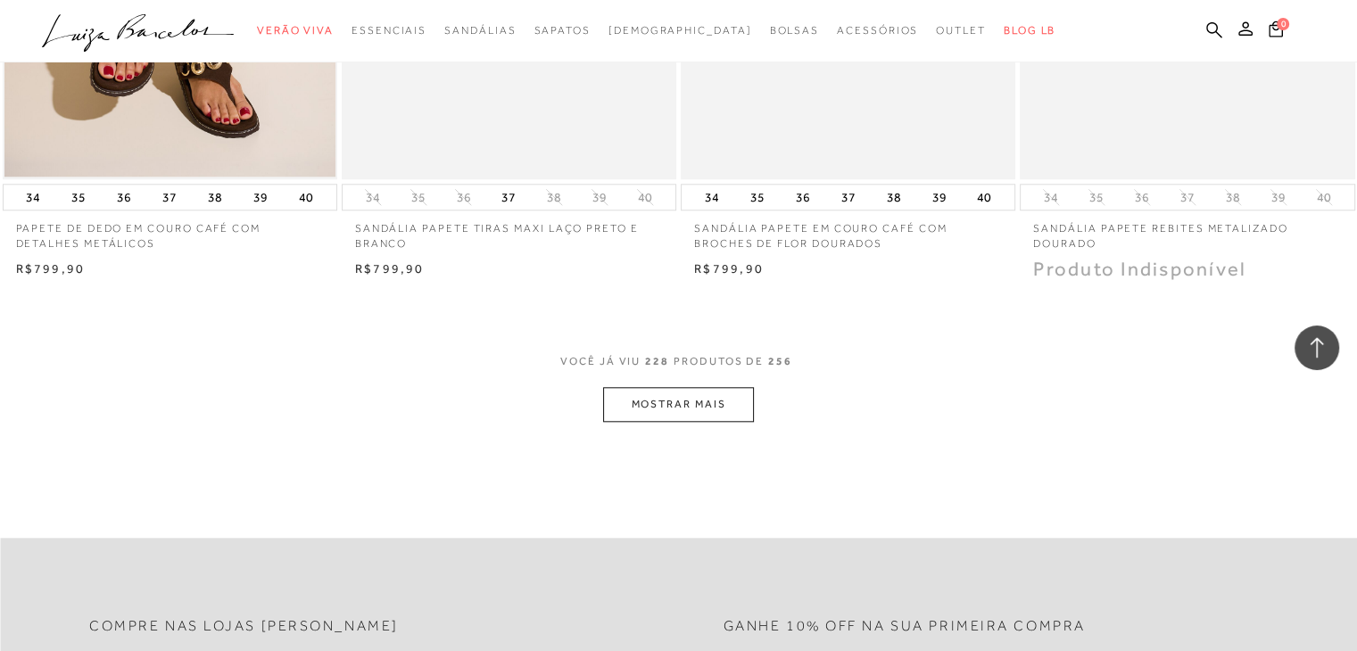
scroll to position [35698, 0]
click at [701, 412] on button "MOSTRAR MAIS" at bounding box center [678, 402] width 150 height 35
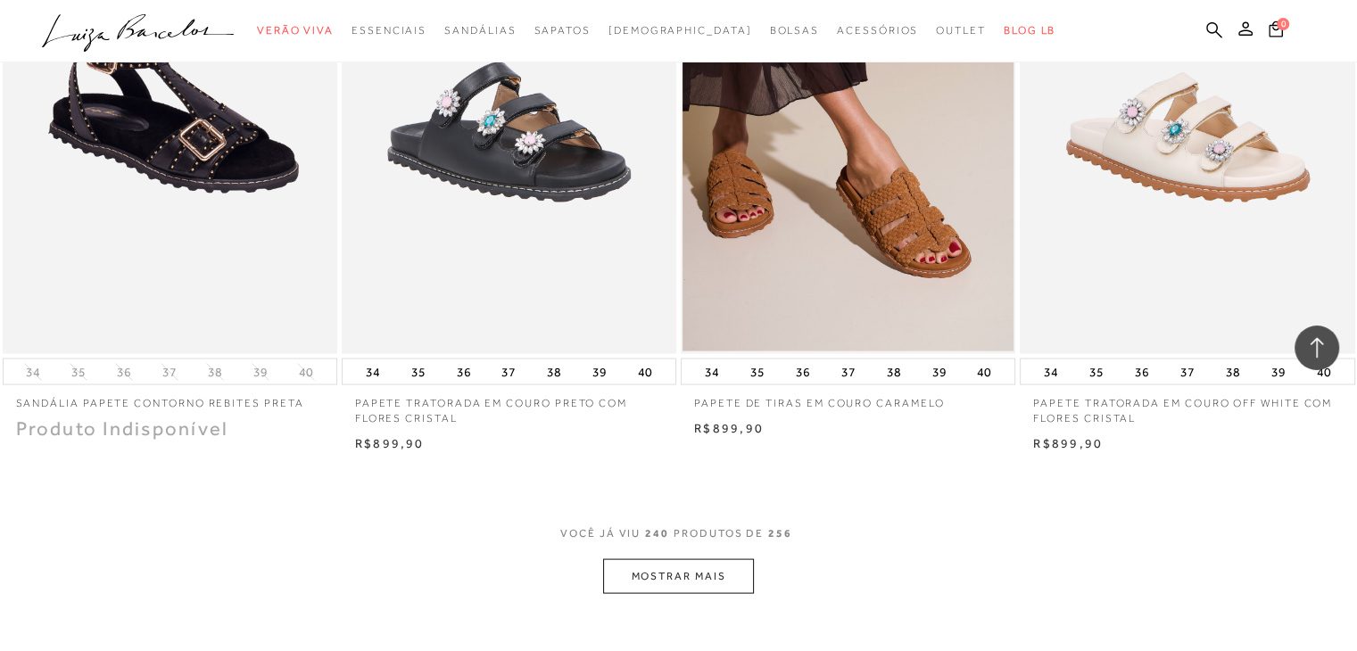
scroll to position [37387, 0]
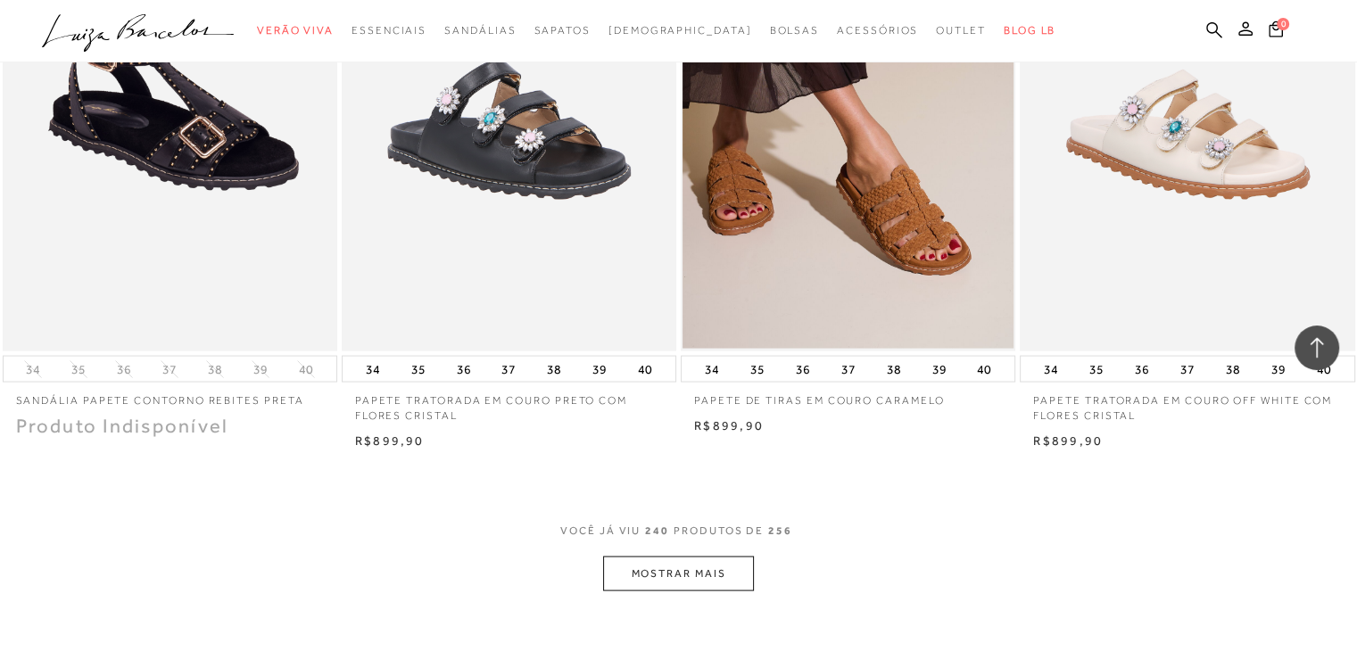
click at [650, 575] on button "MOSTRAR MAIS" at bounding box center [678, 574] width 150 height 35
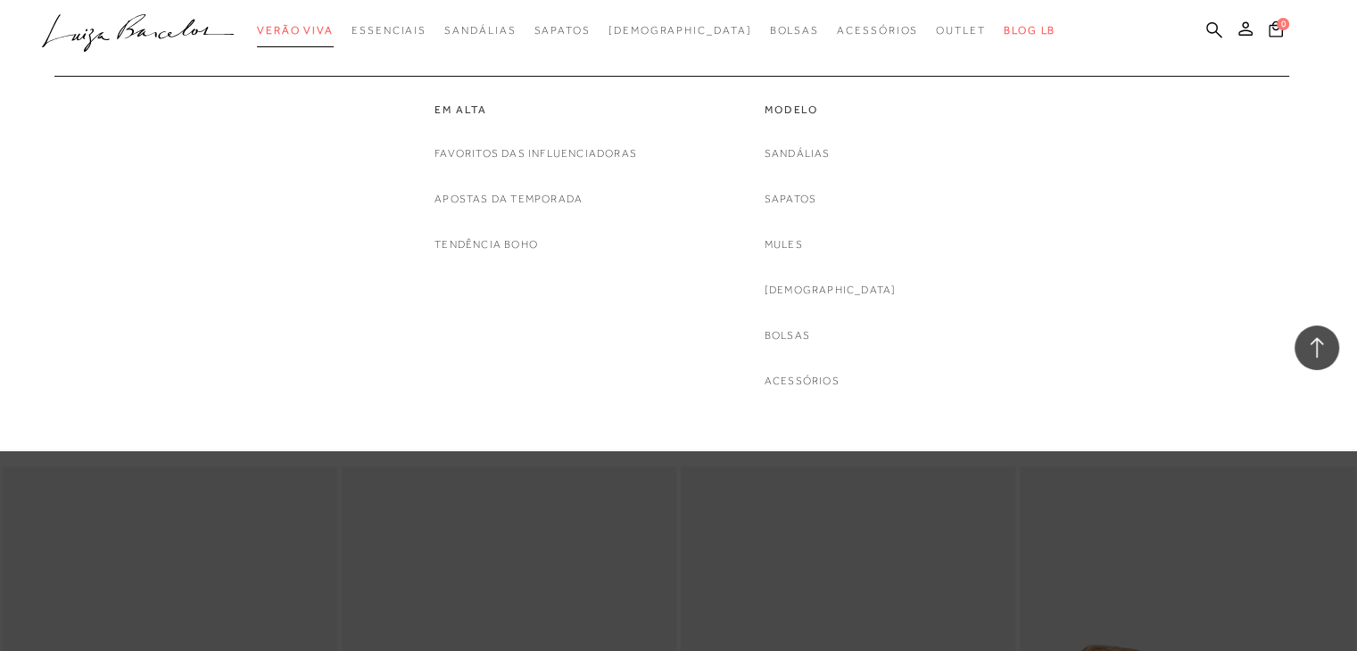
click at [332, 19] on link "Verão Viva" at bounding box center [295, 30] width 77 height 33
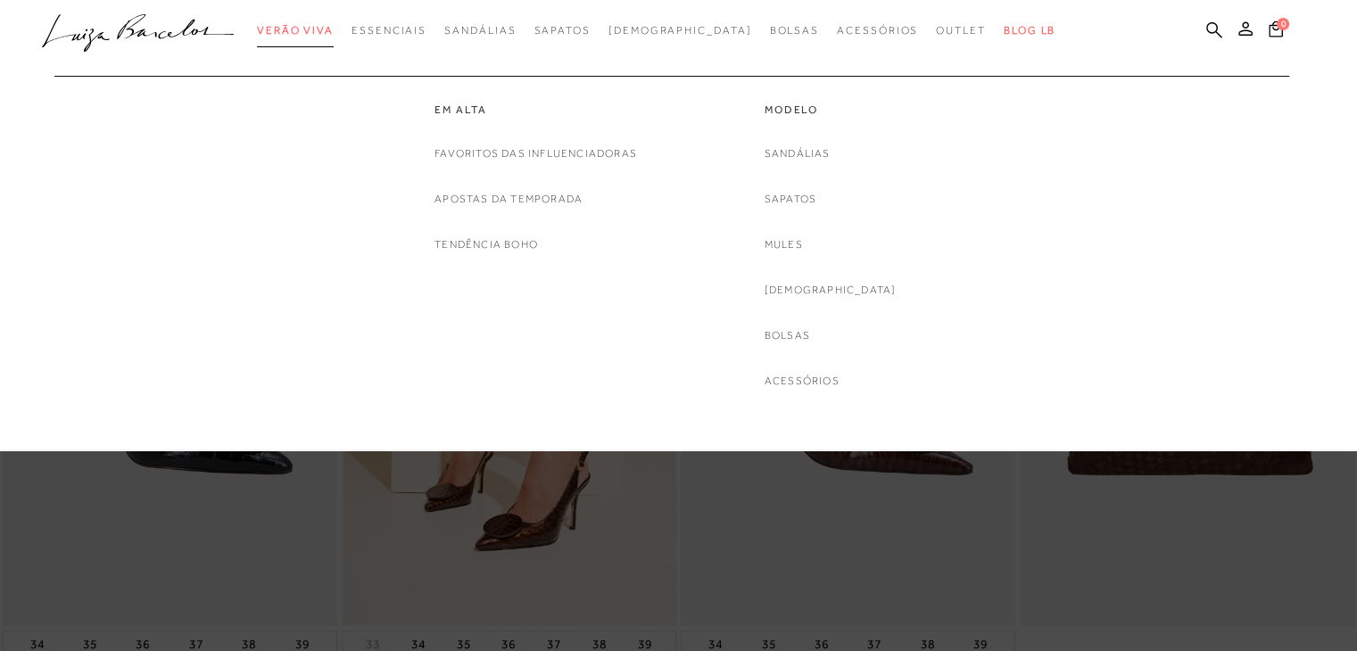
click at [332, 19] on link "Verão Viva" at bounding box center [295, 30] width 77 height 33
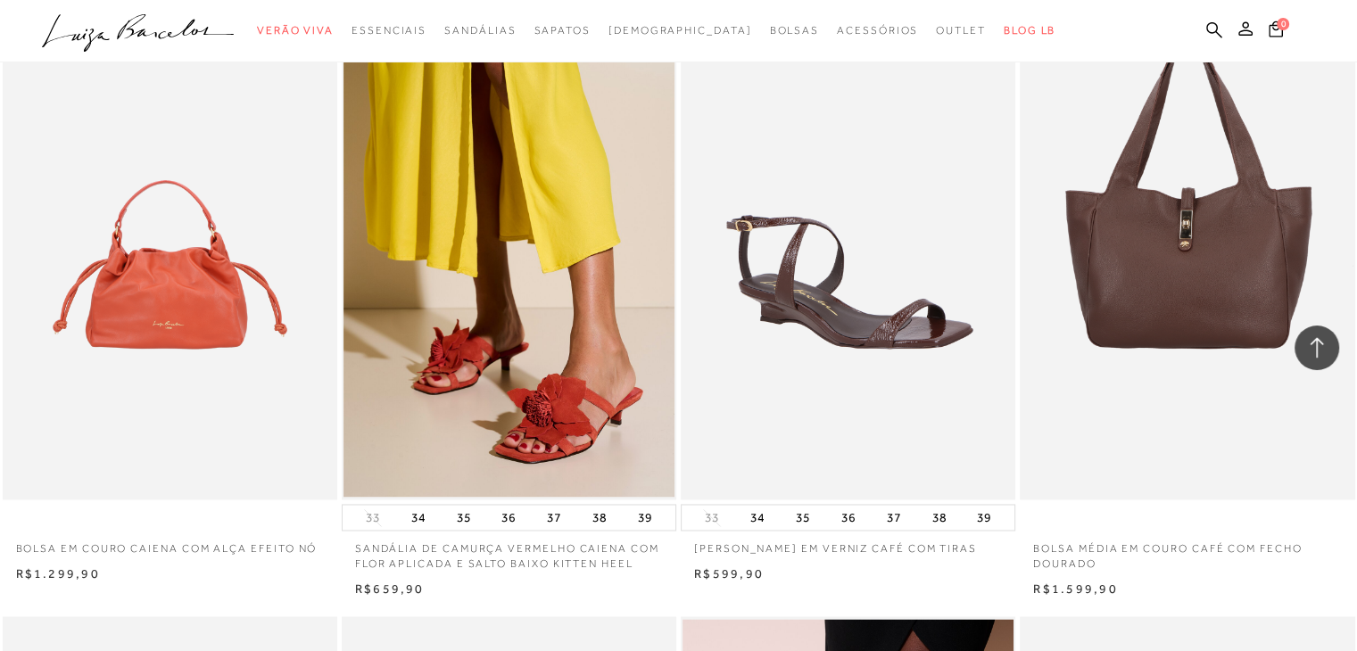
scroll to position [2616, 0]
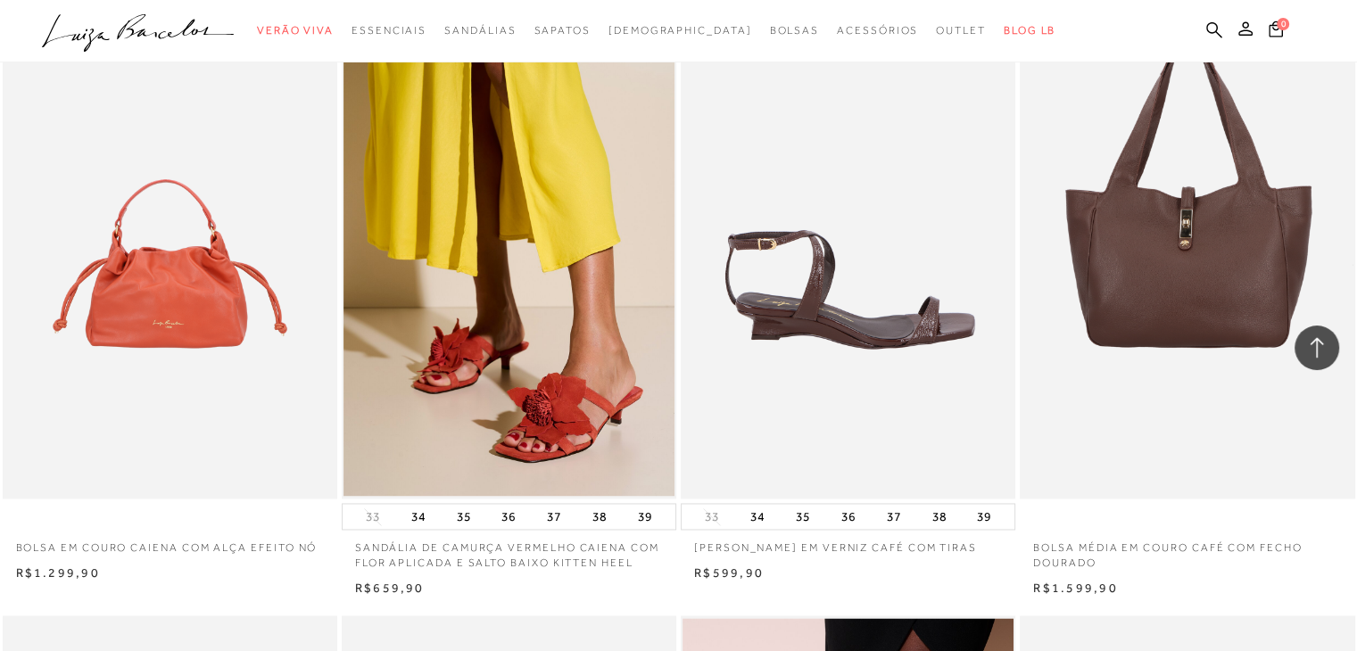
click at [843, 401] on img at bounding box center [849, 248] width 333 height 502
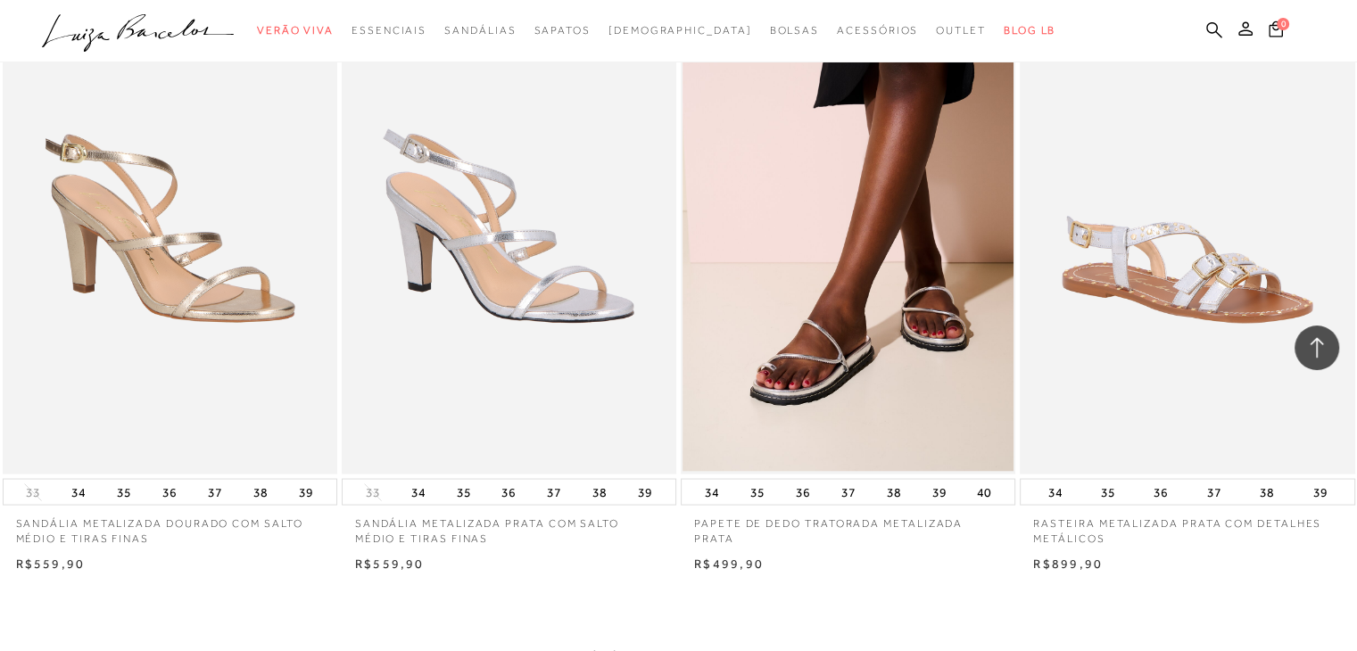
scroll to position [3258, 0]
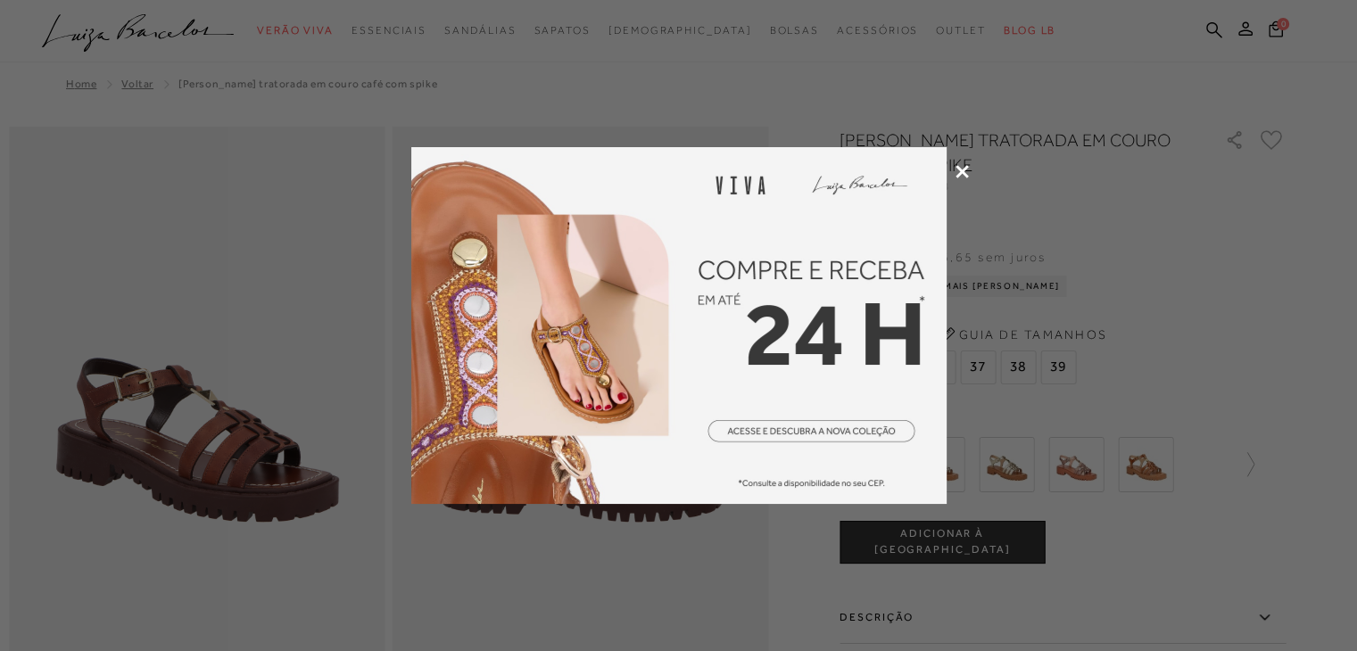
click at [964, 162] on div at bounding box center [678, 325] width 1357 height 651
click at [964, 168] on icon at bounding box center [962, 171] width 13 height 13
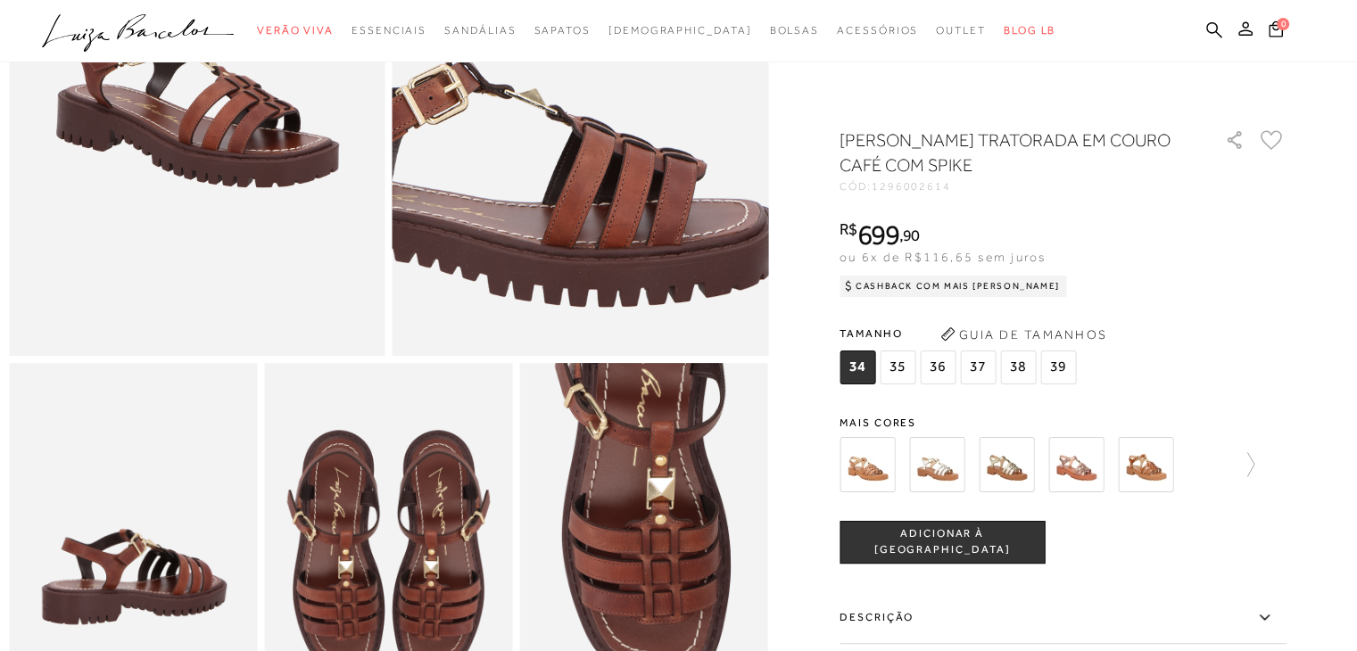
scroll to position [310, 0]
